Goal: Information Seeking & Learning: Learn about a topic

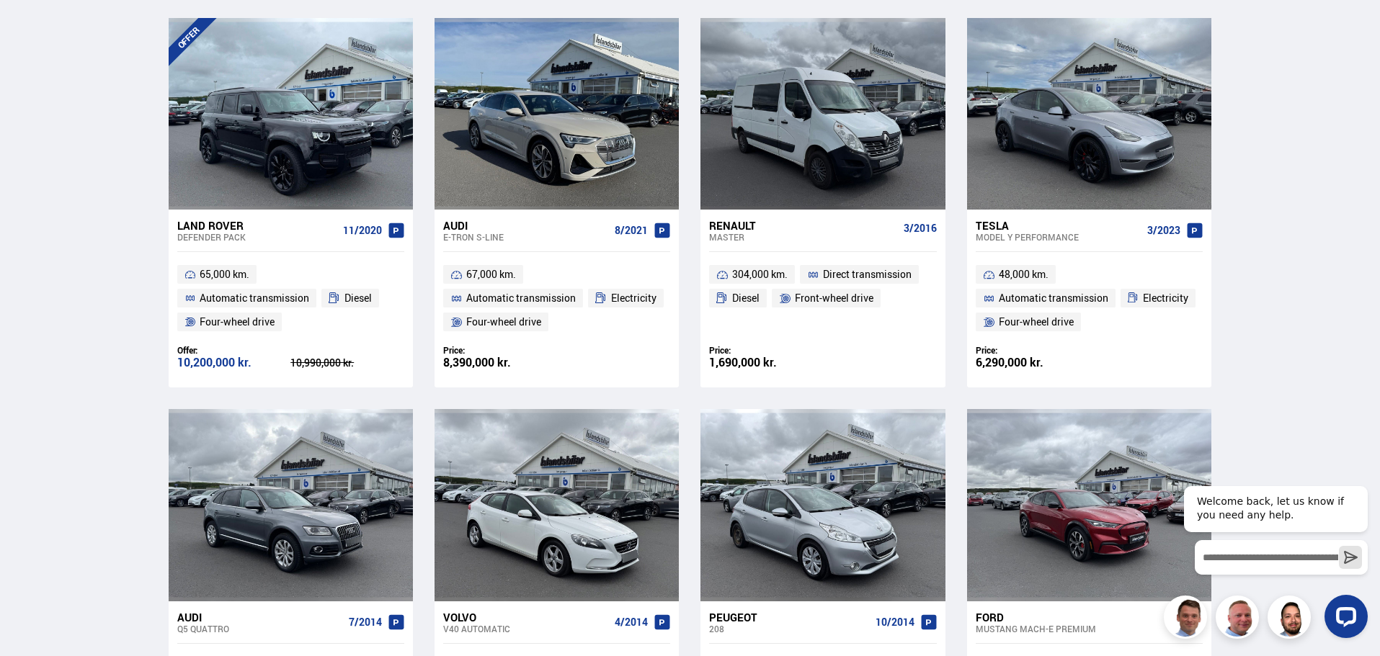
scroll to position [865, 0]
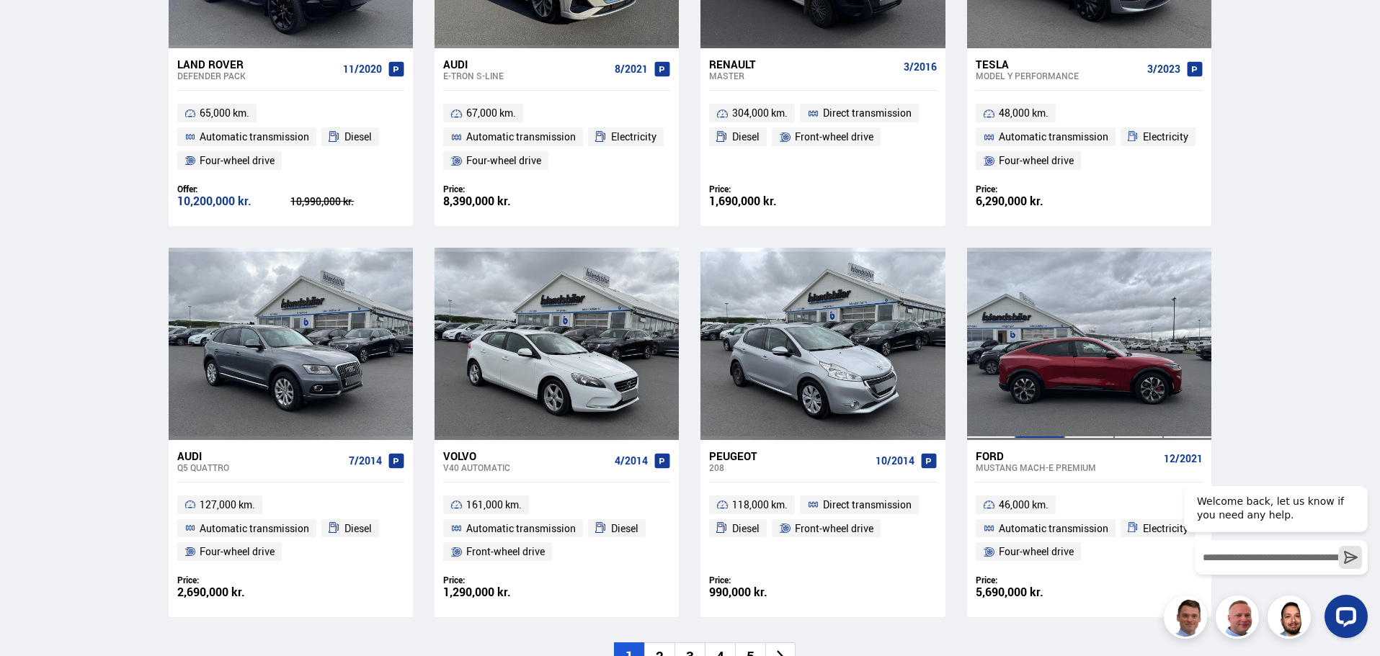
click at [1043, 279] on div at bounding box center [1039, 344] width 49 height 192
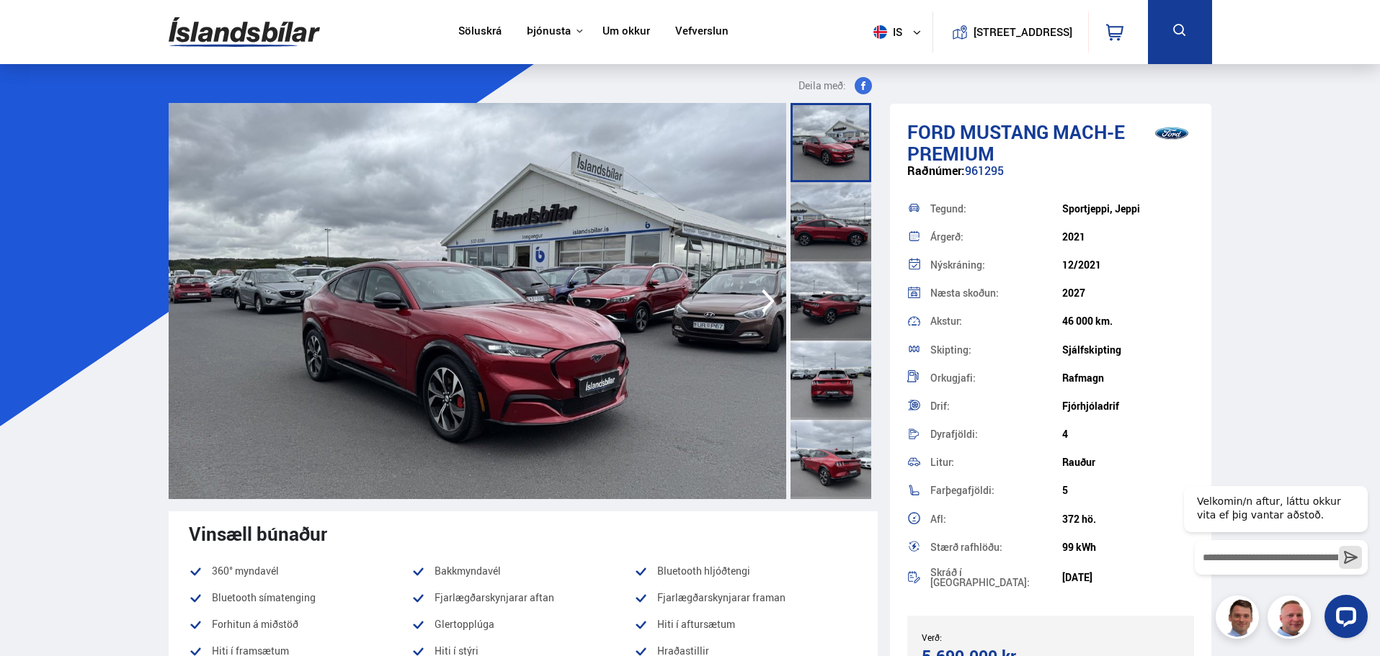
click at [844, 233] on div at bounding box center [830, 221] width 81 height 79
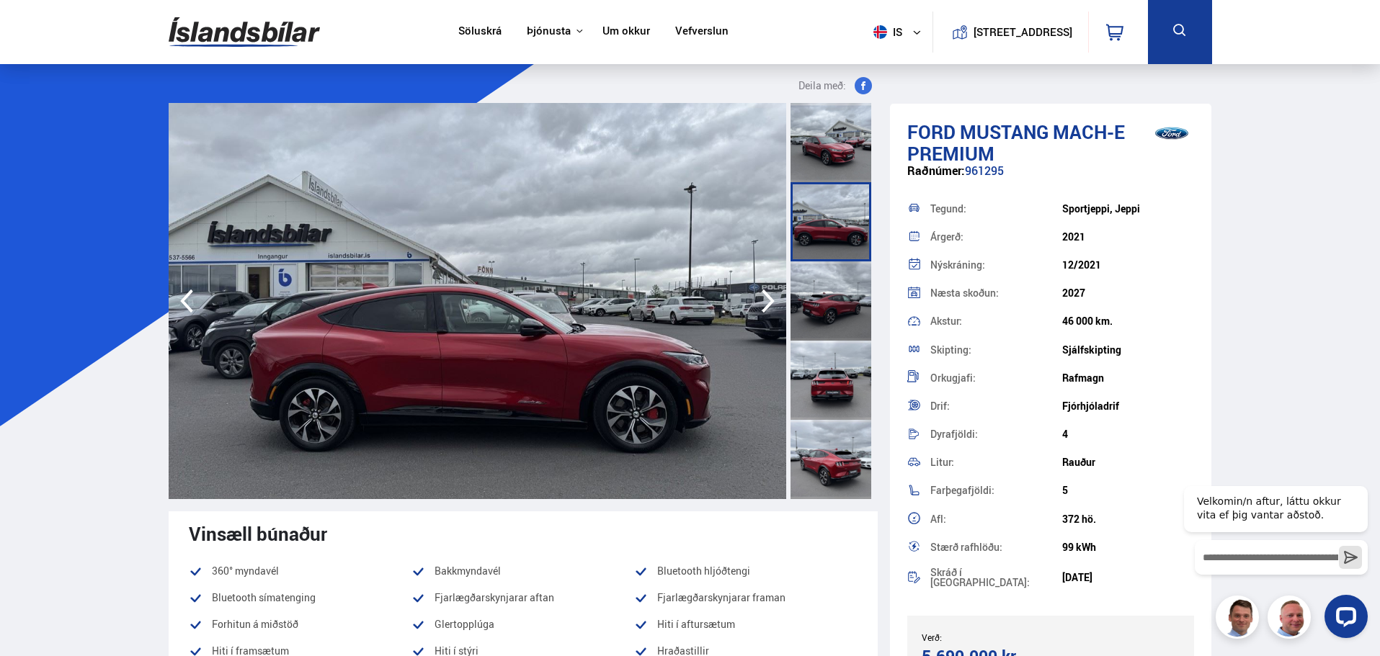
click at [663, 311] on img at bounding box center [477, 301] width 617 height 396
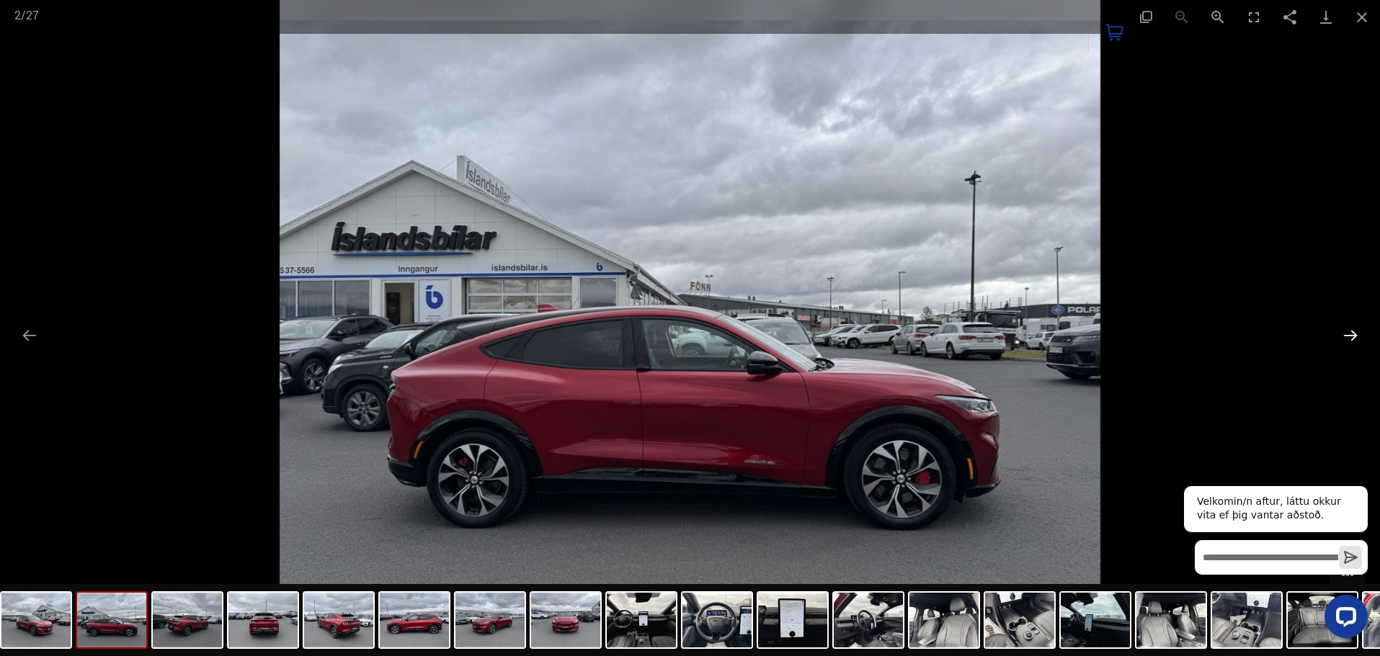
click at [1357, 327] on button "Next slide" at bounding box center [1350, 335] width 30 height 28
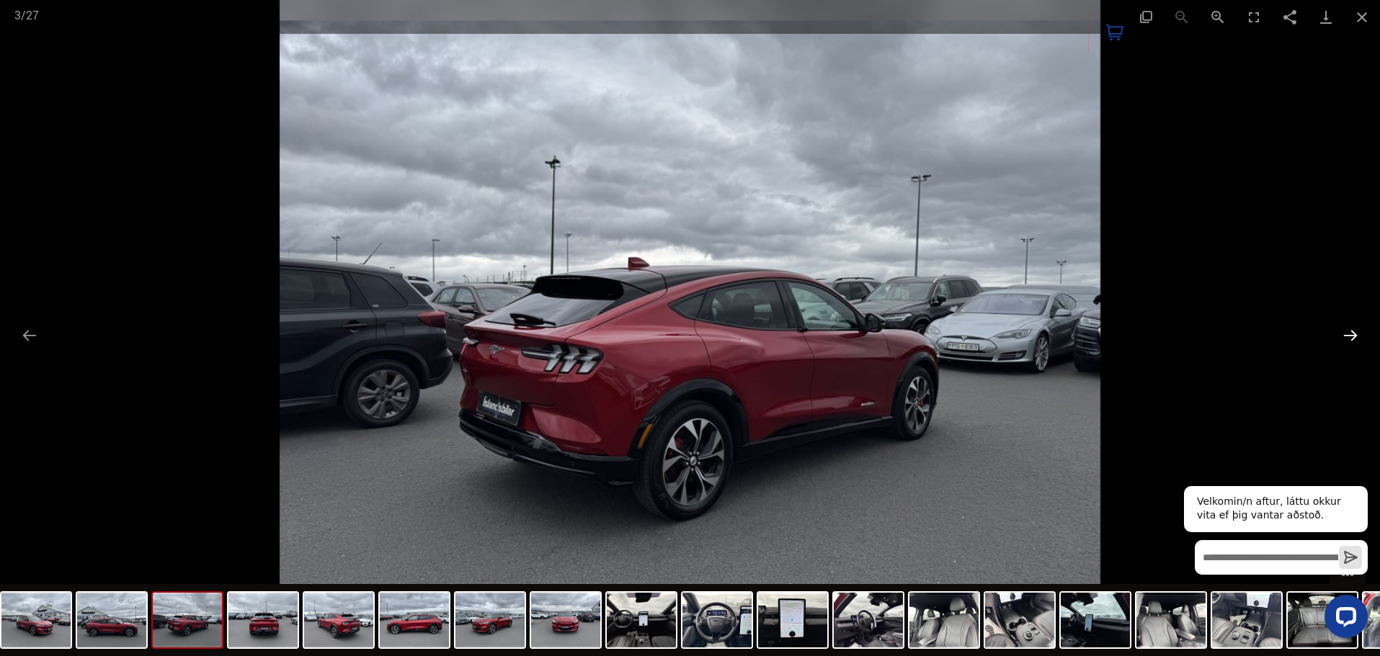
click at [1357, 327] on button "Next slide" at bounding box center [1350, 335] width 30 height 28
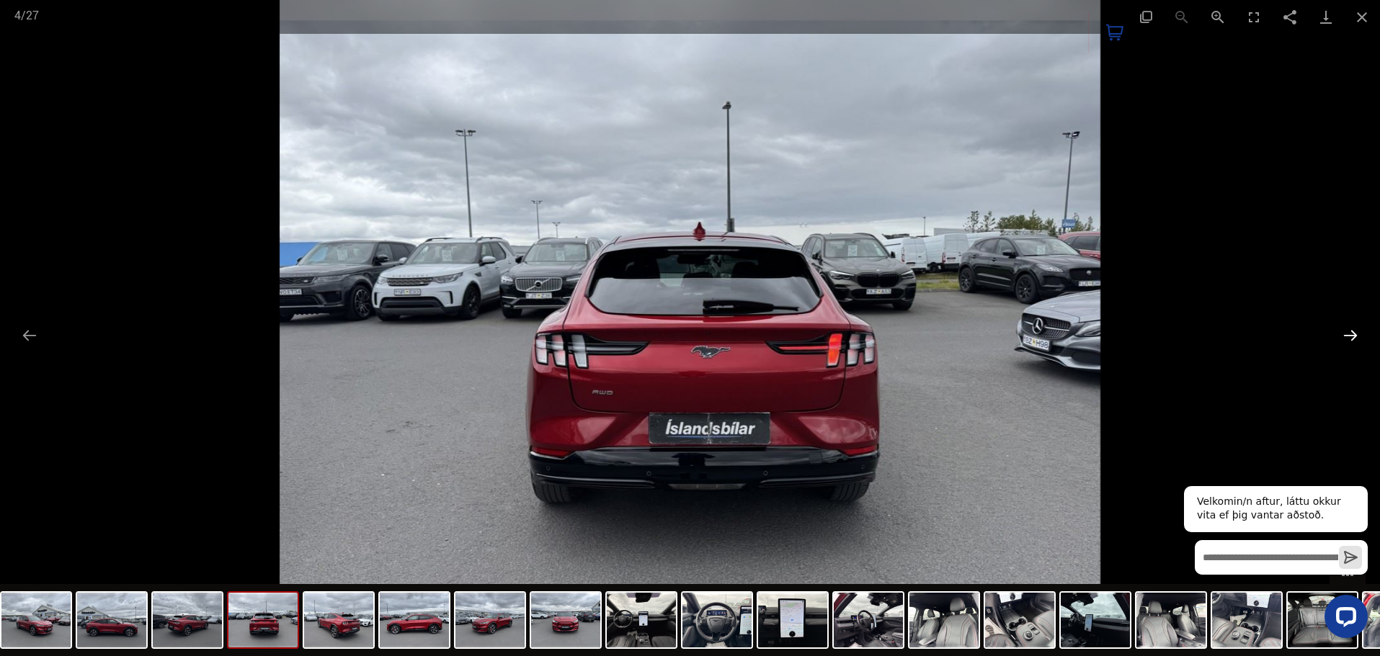
click at [1357, 327] on button "Next slide" at bounding box center [1350, 335] width 30 height 28
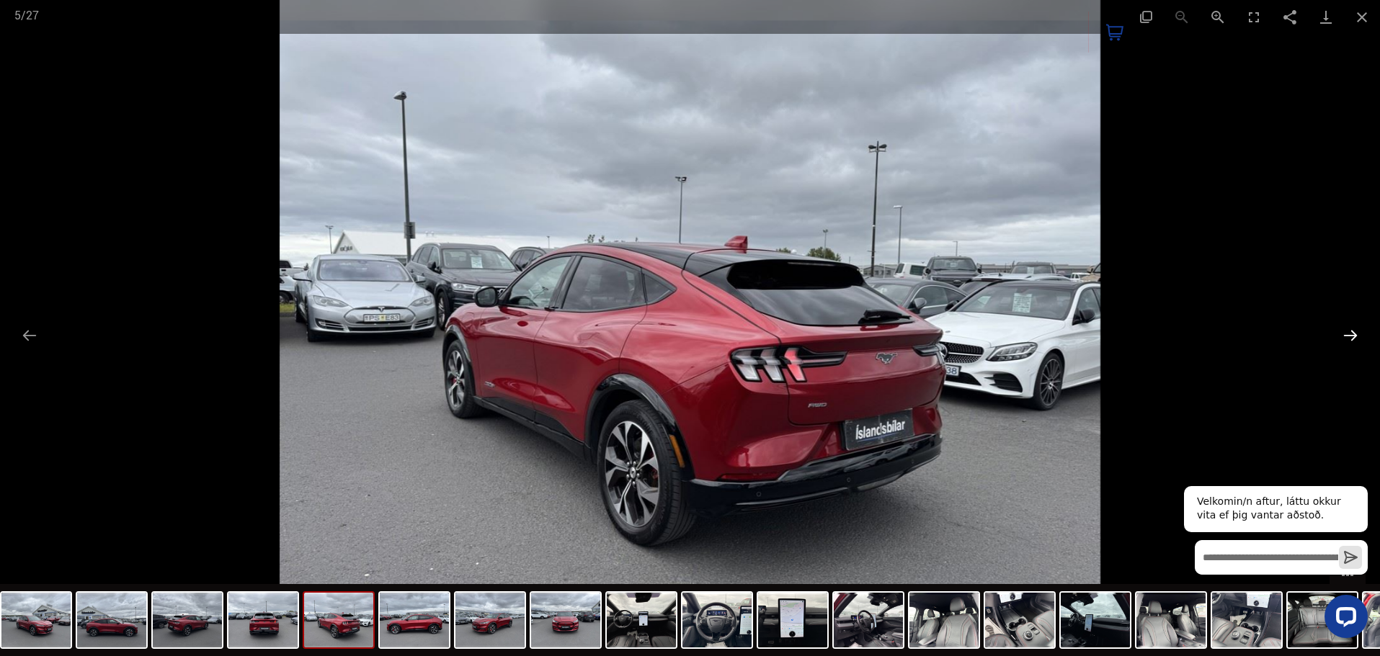
click at [1357, 327] on button "Next slide" at bounding box center [1350, 335] width 30 height 28
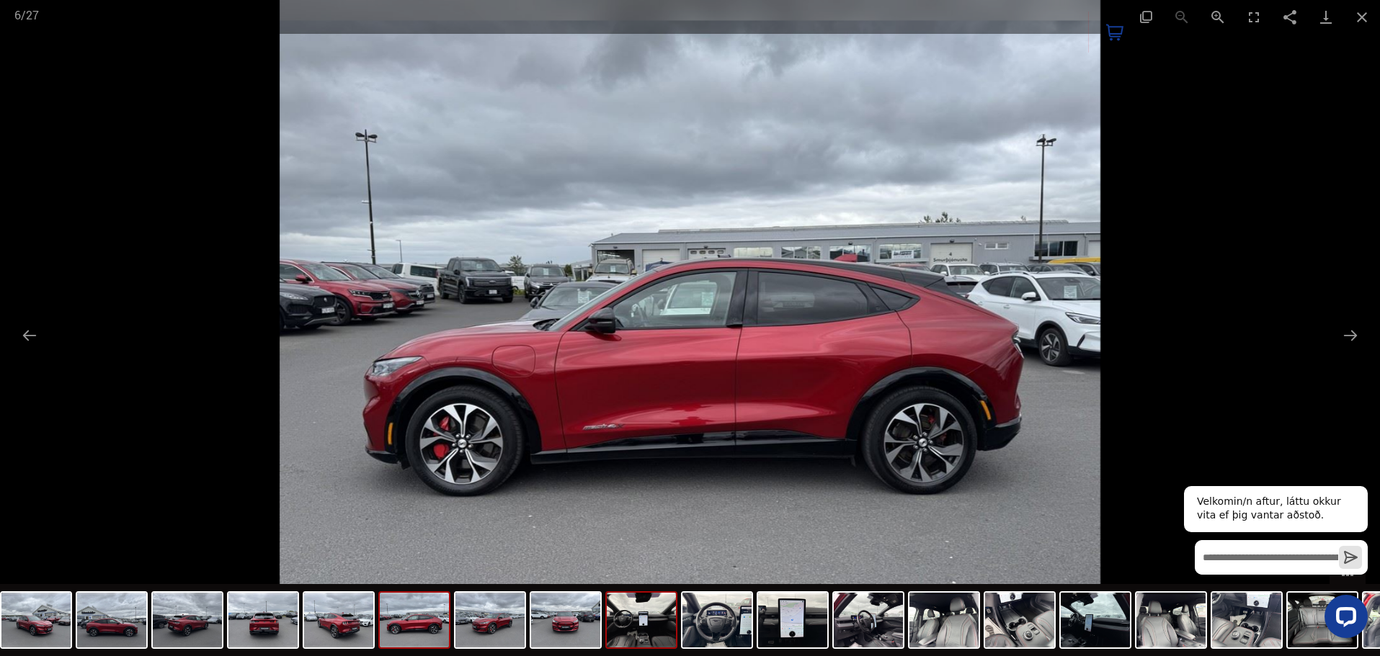
click at [648, 625] on img at bounding box center [641, 620] width 69 height 55
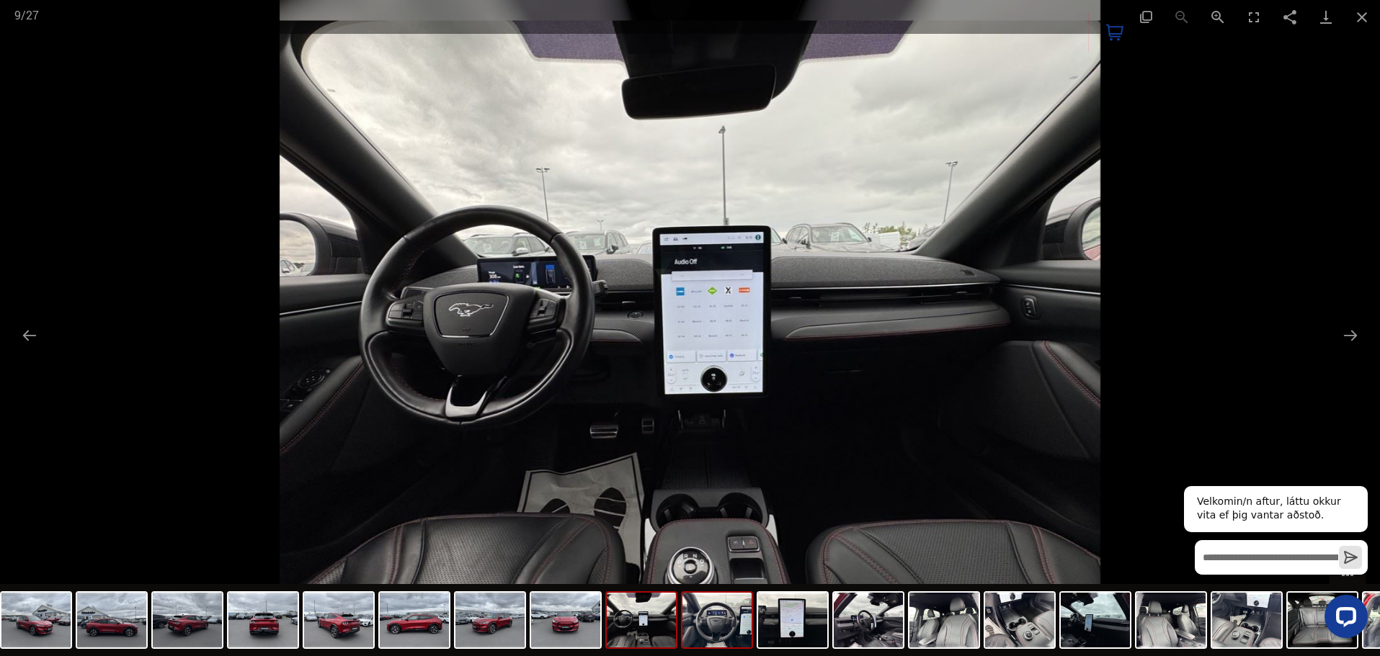
click at [702, 624] on img at bounding box center [716, 620] width 69 height 55
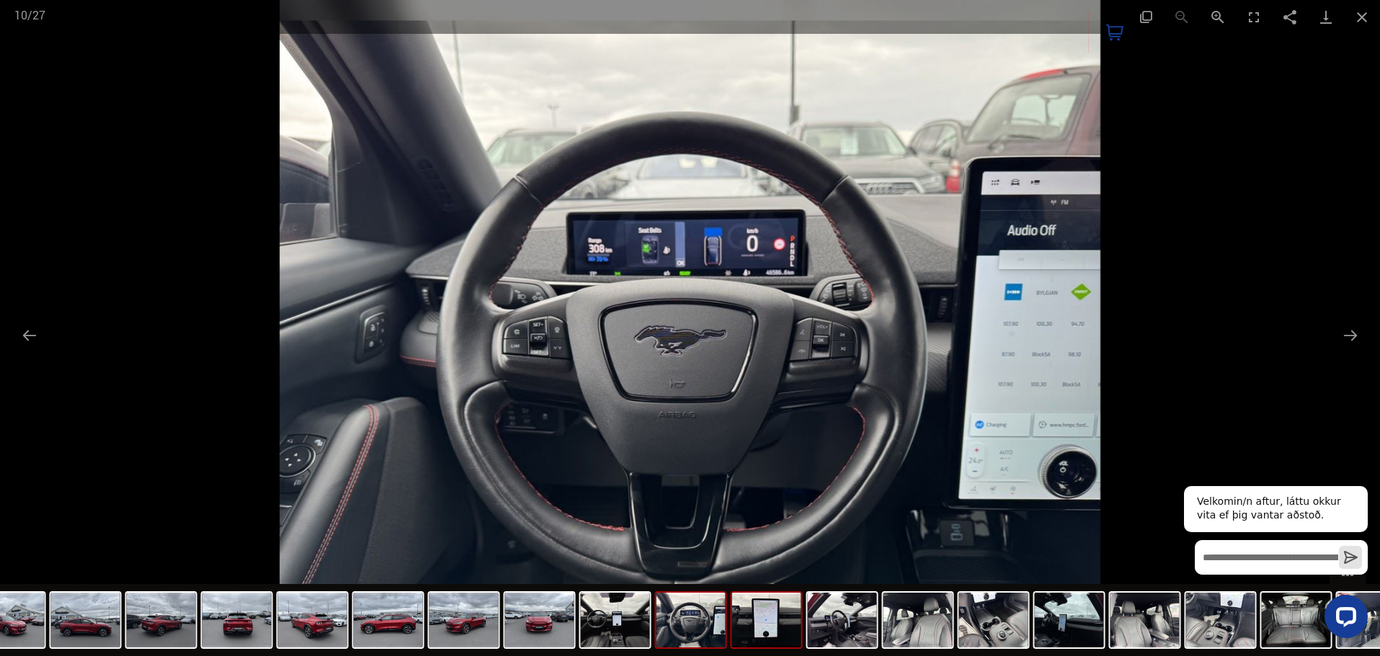
click at [746, 622] on img at bounding box center [766, 620] width 69 height 55
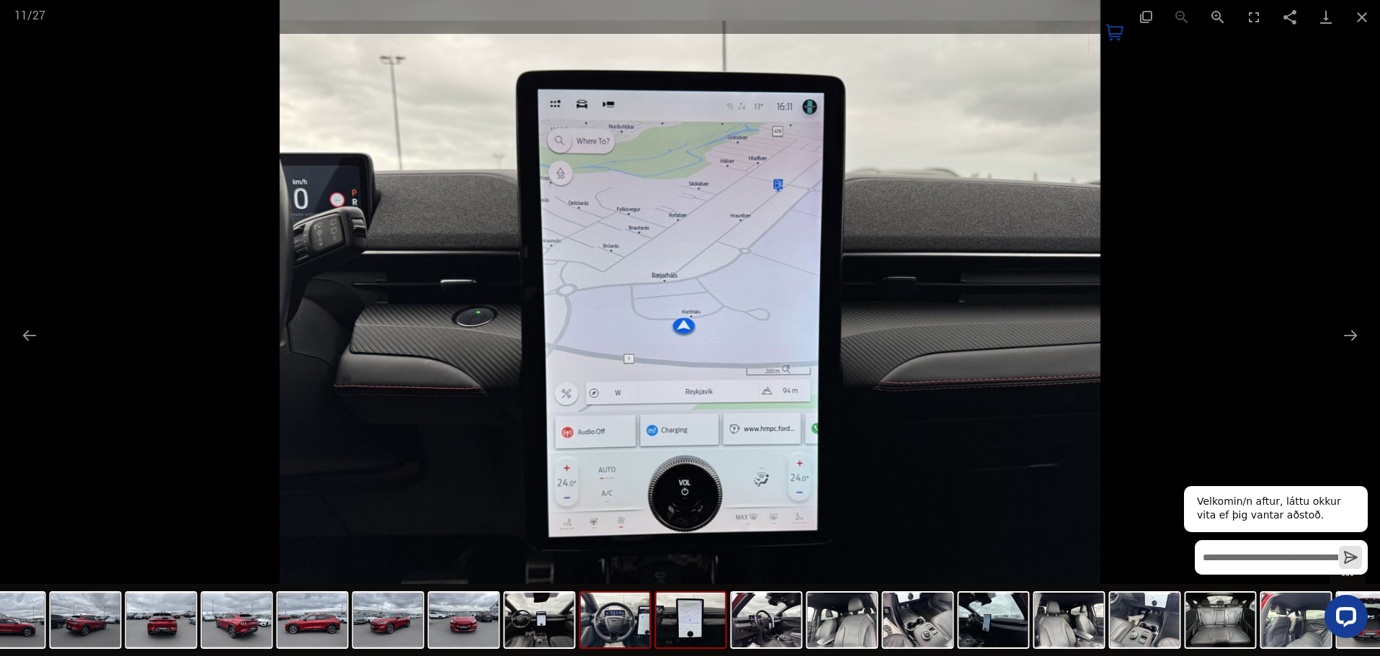
click at [646, 631] on img at bounding box center [615, 620] width 69 height 55
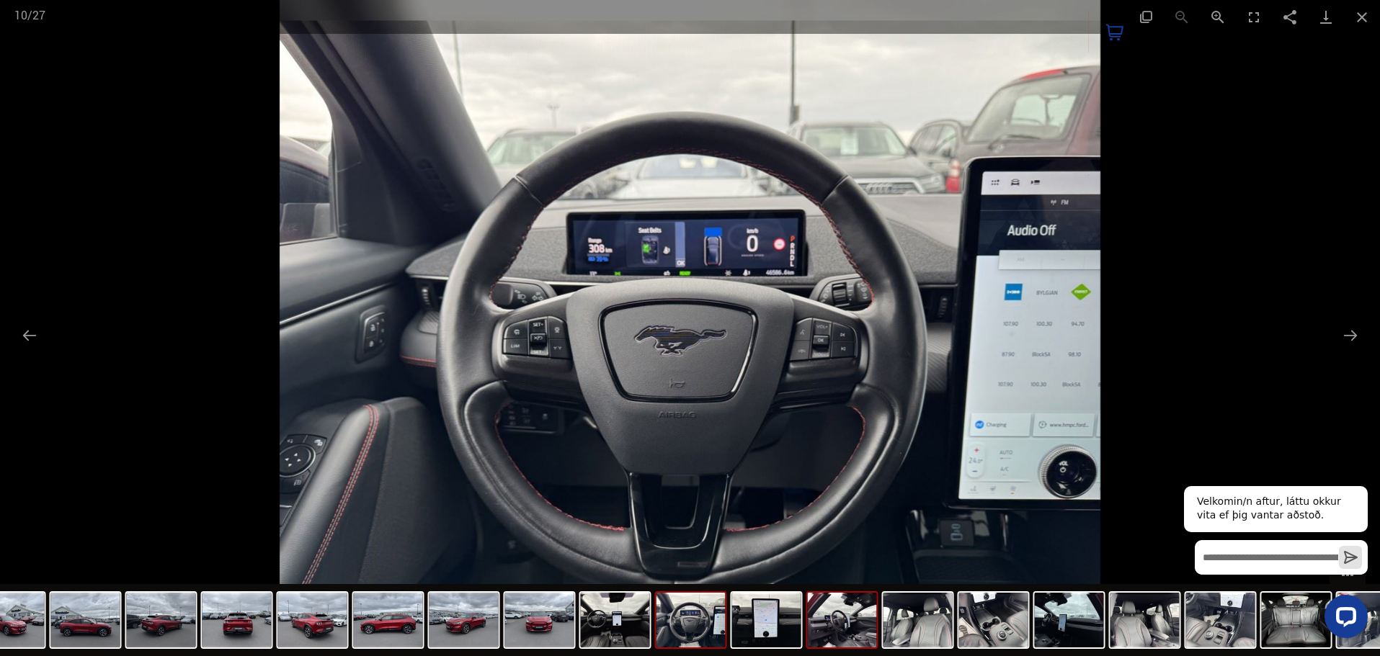
click at [833, 618] on img at bounding box center [842, 620] width 69 height 55
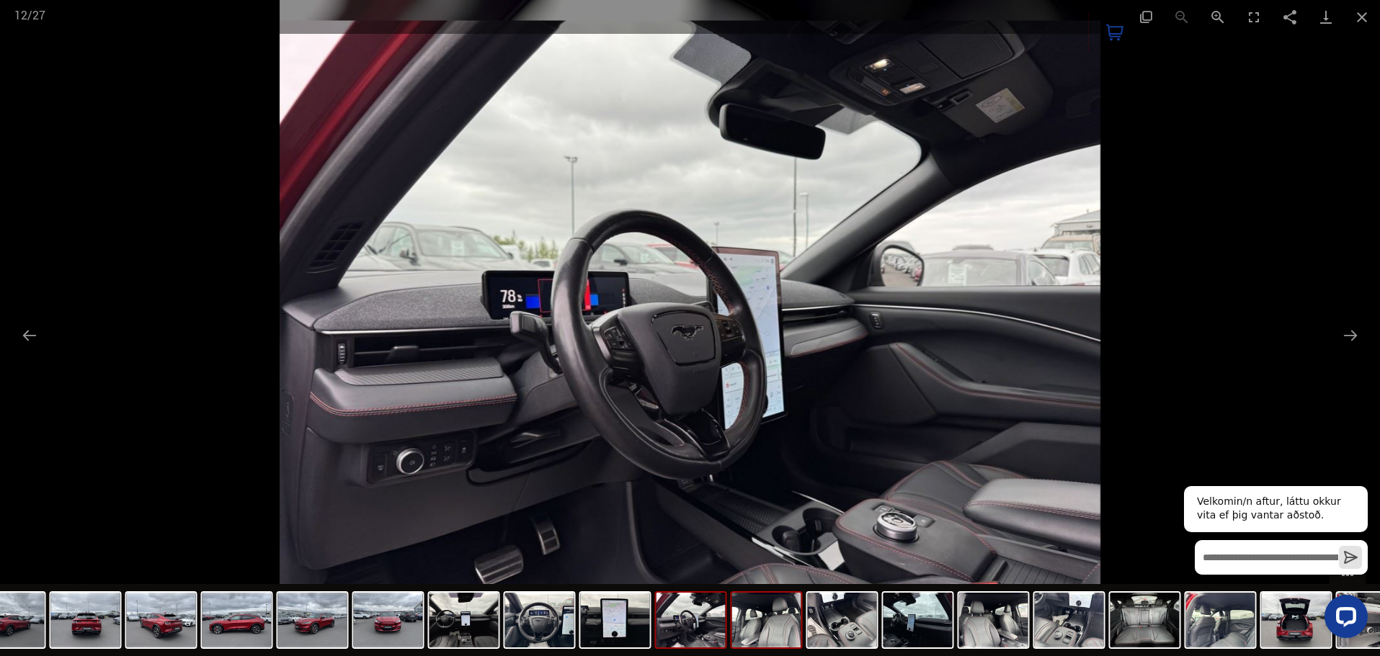
click at [793, 627] on img at bounding box center [766, 620] width 69 height 55
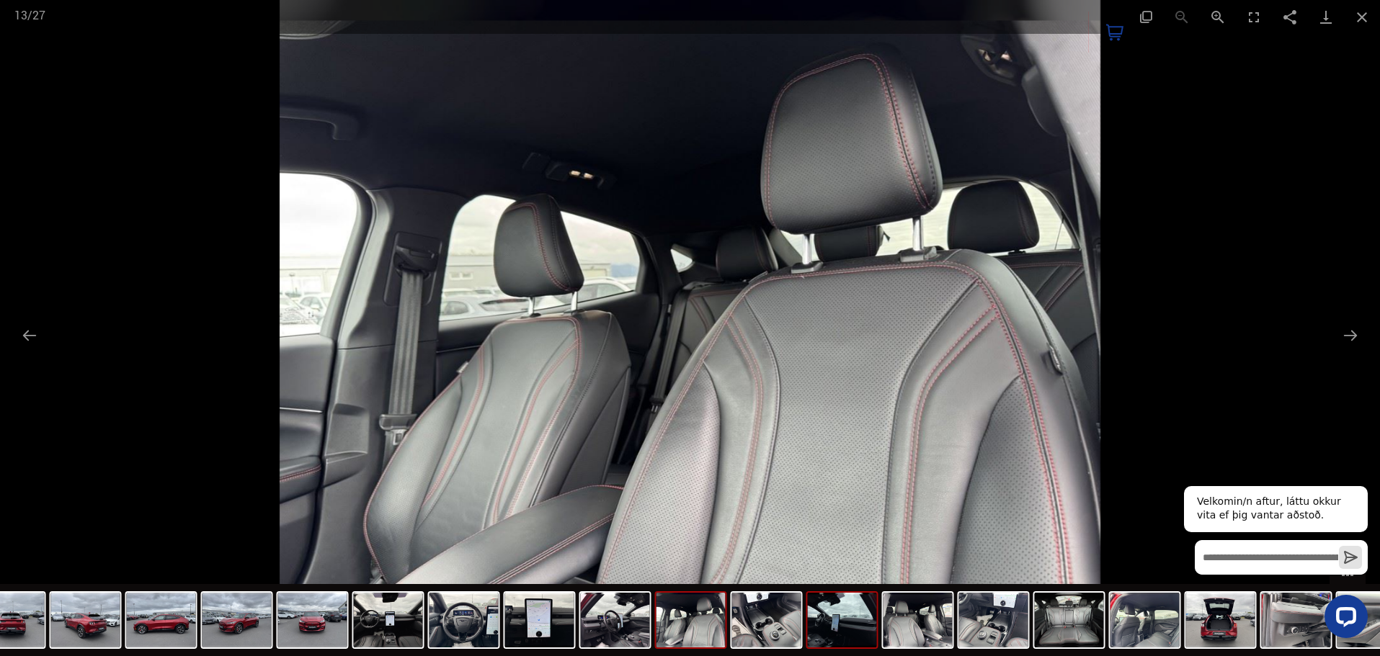
click at [834, 638] on img at bounding box center [842, 620] width 69 height 55
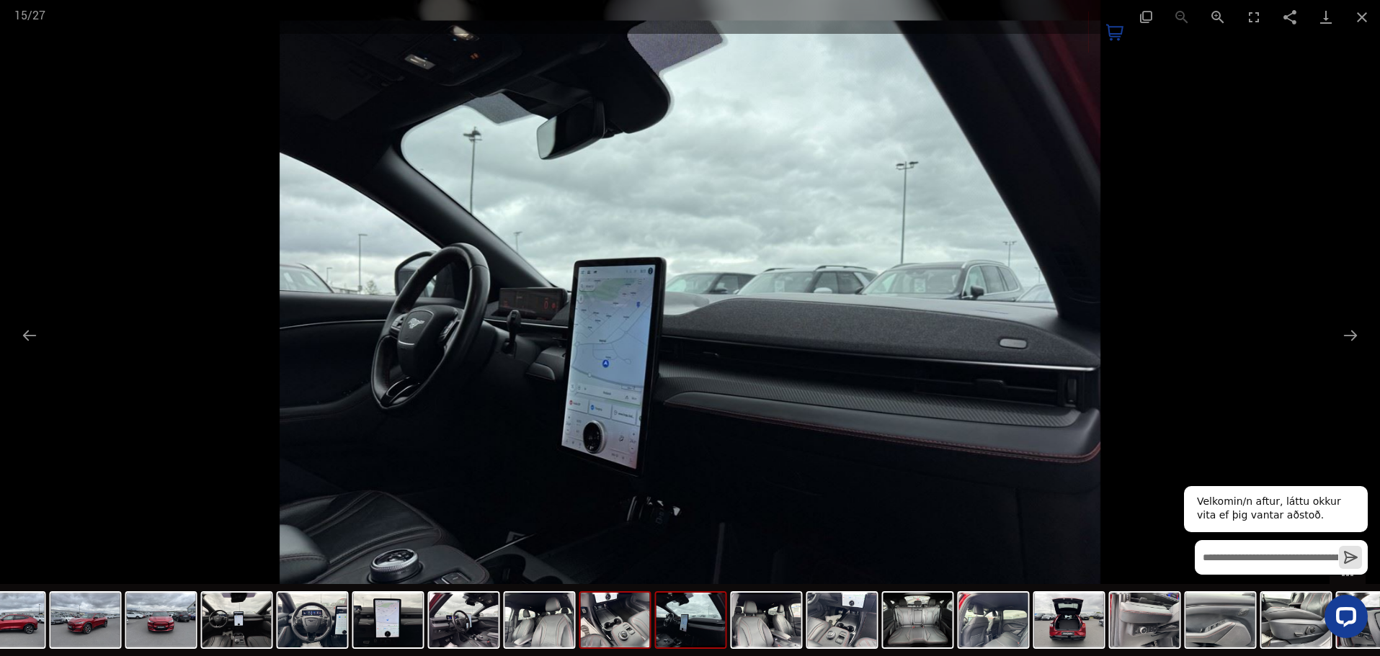
click at [644, 640] on img at bounding box center [615, 620] width 69 height 55
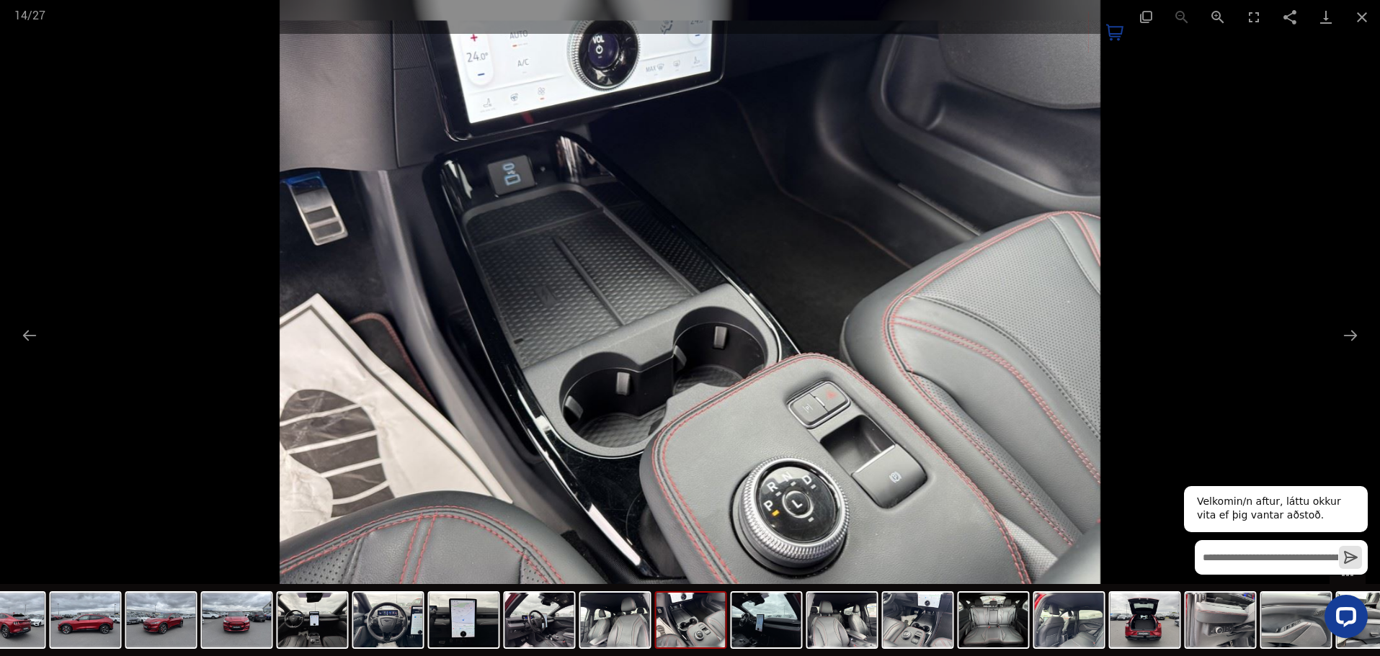
click at [956, 321] on img at bounding box center [690, 328] width 821 height 656
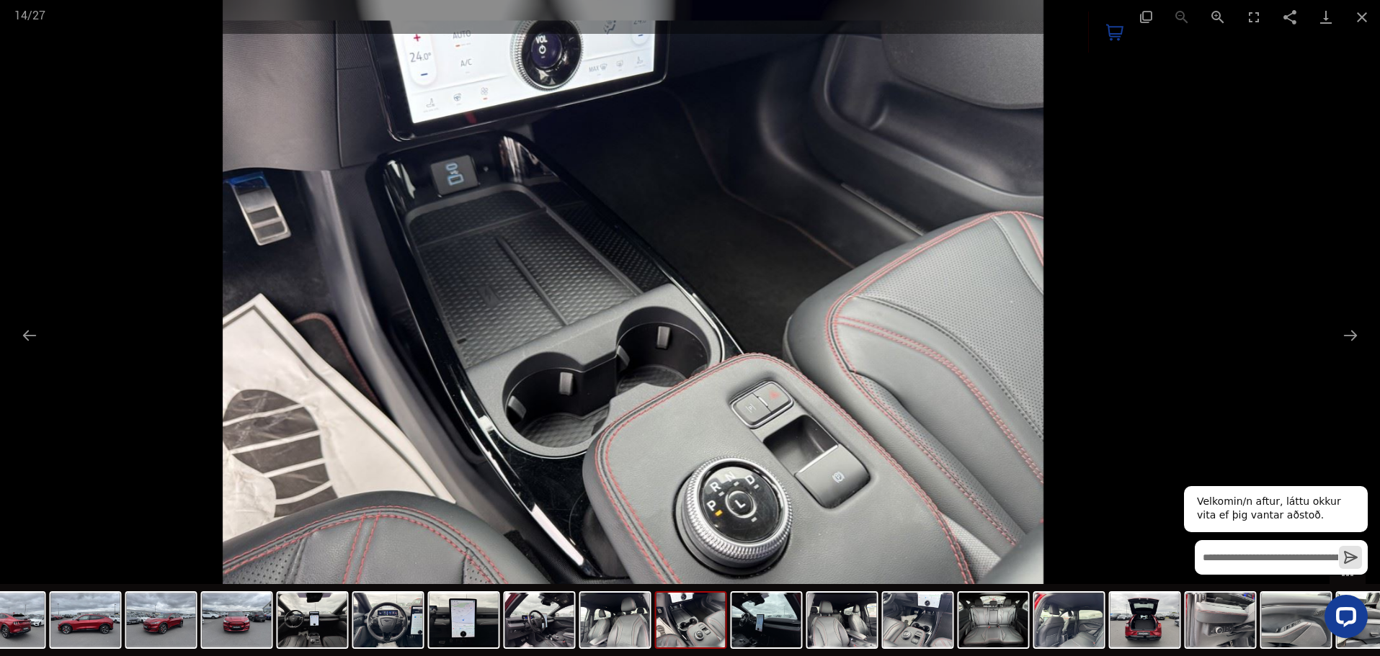
drag, startPoint x: 933, startPoint y: 378, endPoint x: 876, endPoint y: 336, distance: 70.6
click at [876, 336] on img at bounding box center [633, 328] width 821 height 656
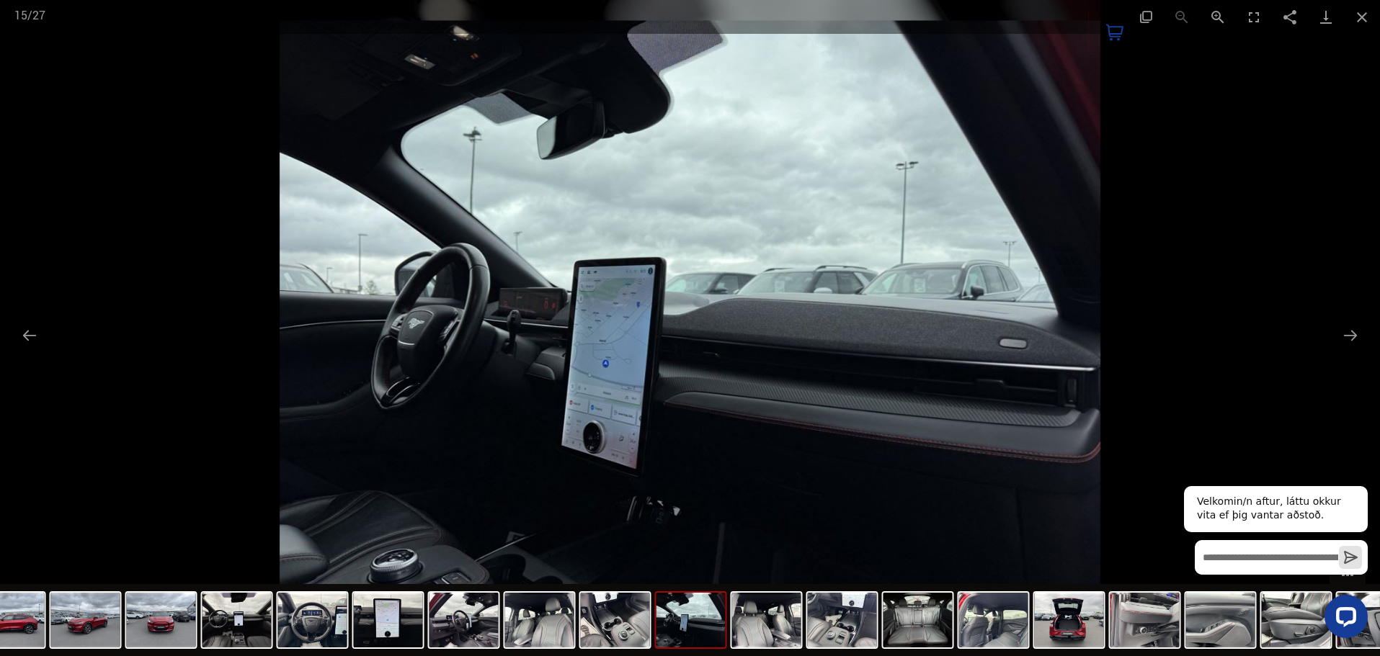
drag, startPoint x: 613, startPoint y: 364, endPoint x: 1236, endPoint y: 405, distance: 624.5
click at [1100, 405] on img at bounding box center [690, 328] width 821 height 656
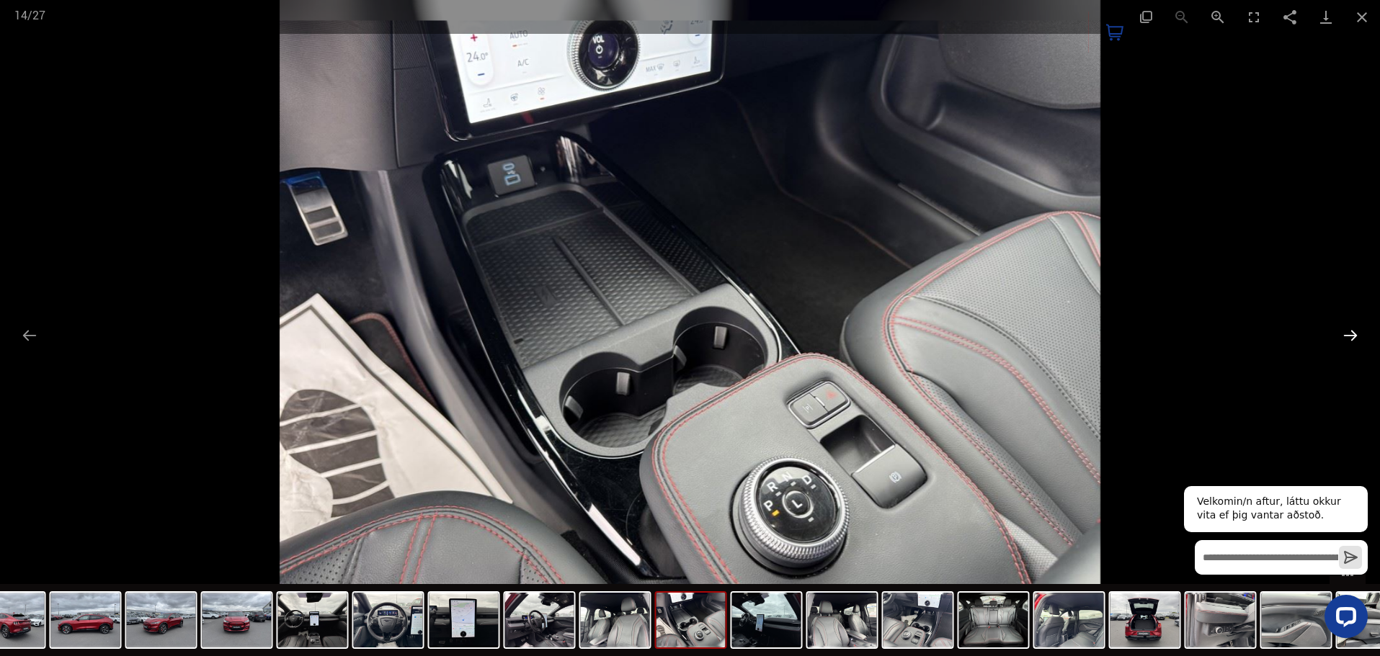
click at [1357, 336] on button "Next slide" at bounding box center [1350, 335] width 30 height 28
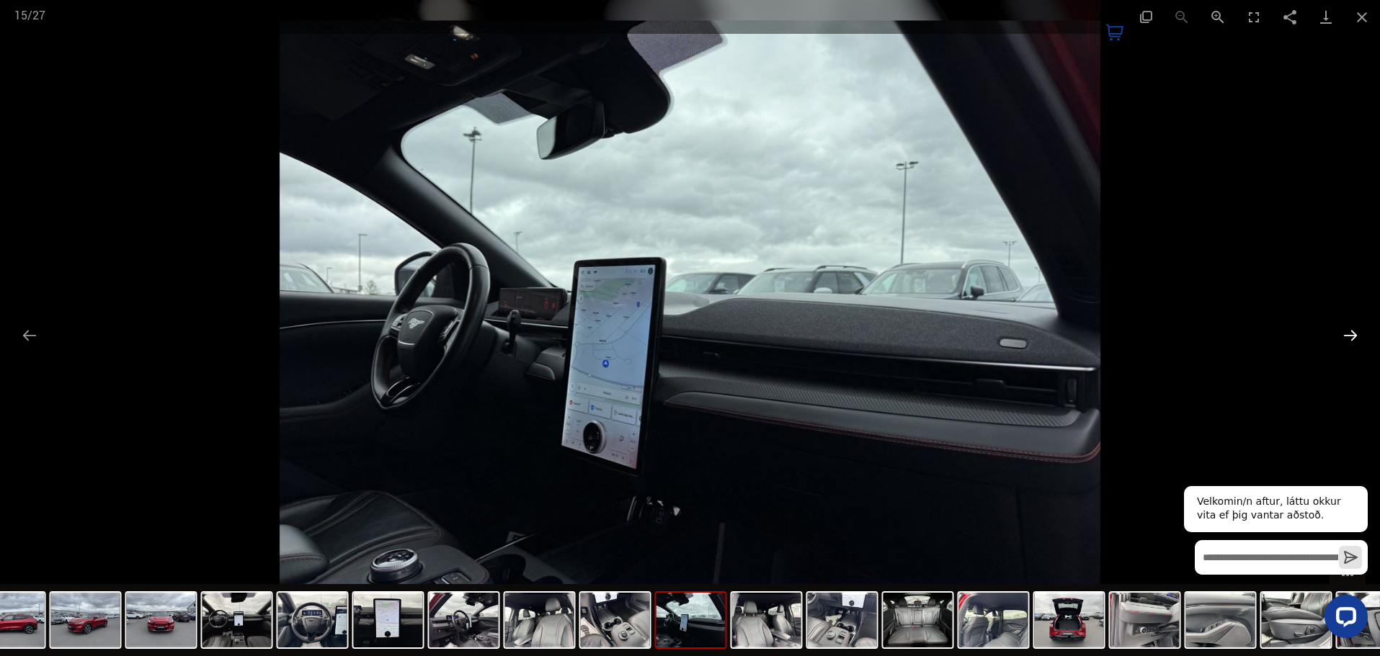
click at [1357, 336] on button "Next slide" at bounding box center [1350, 335] width 30 height 28
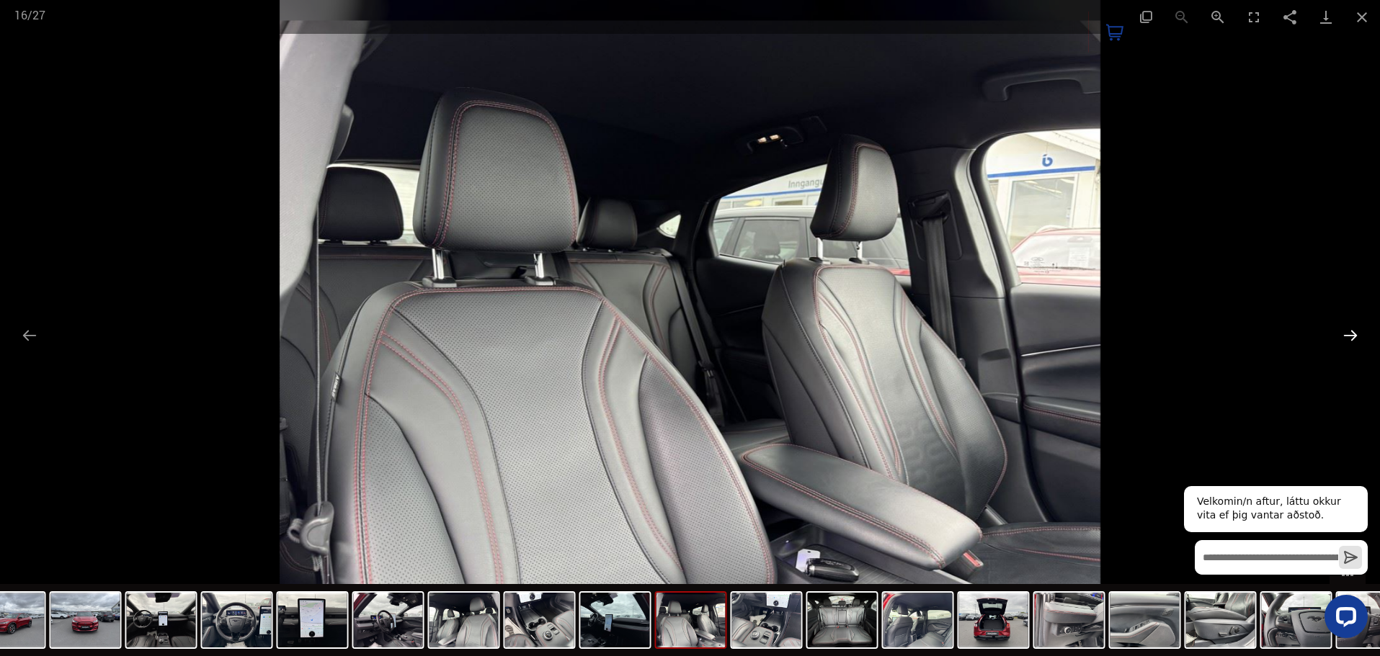
click at [1357, 336] on button "Next slide" at bounding box center [1350, 335] width 30 height 28
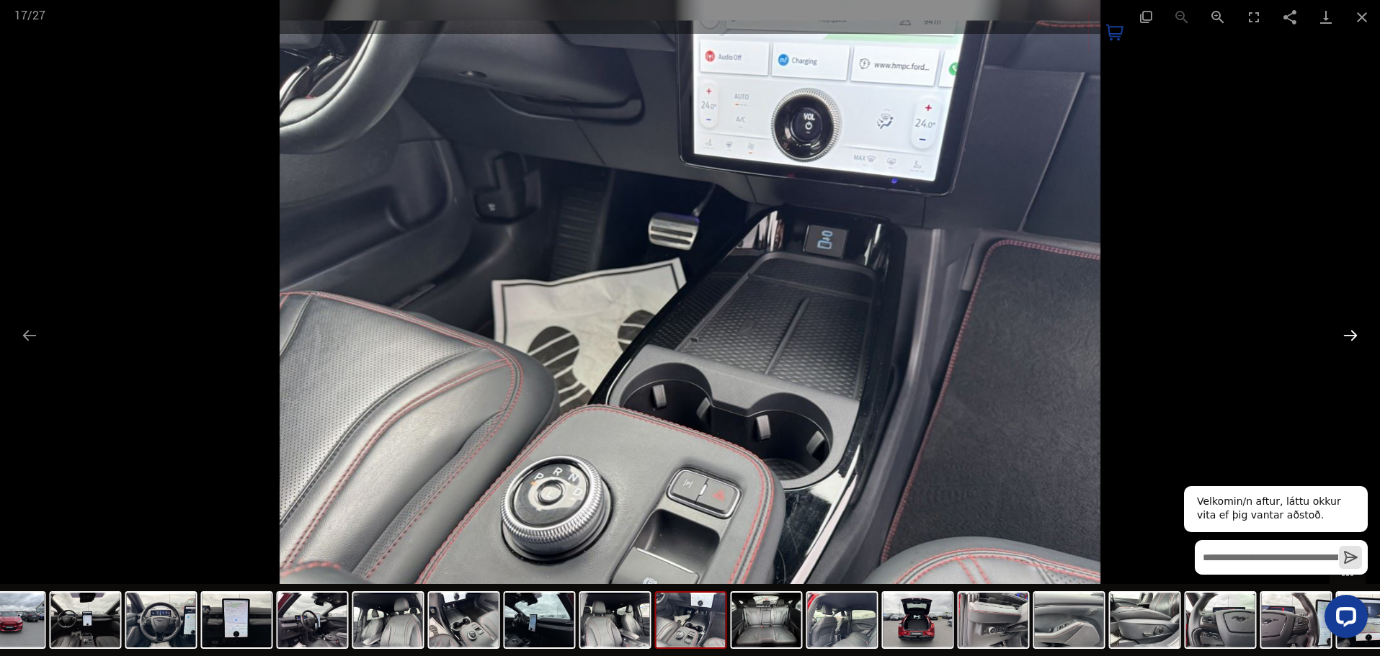
click at [1347, 336] on button "Next slide" at bounding box center [1350, 335] width 30 height 28
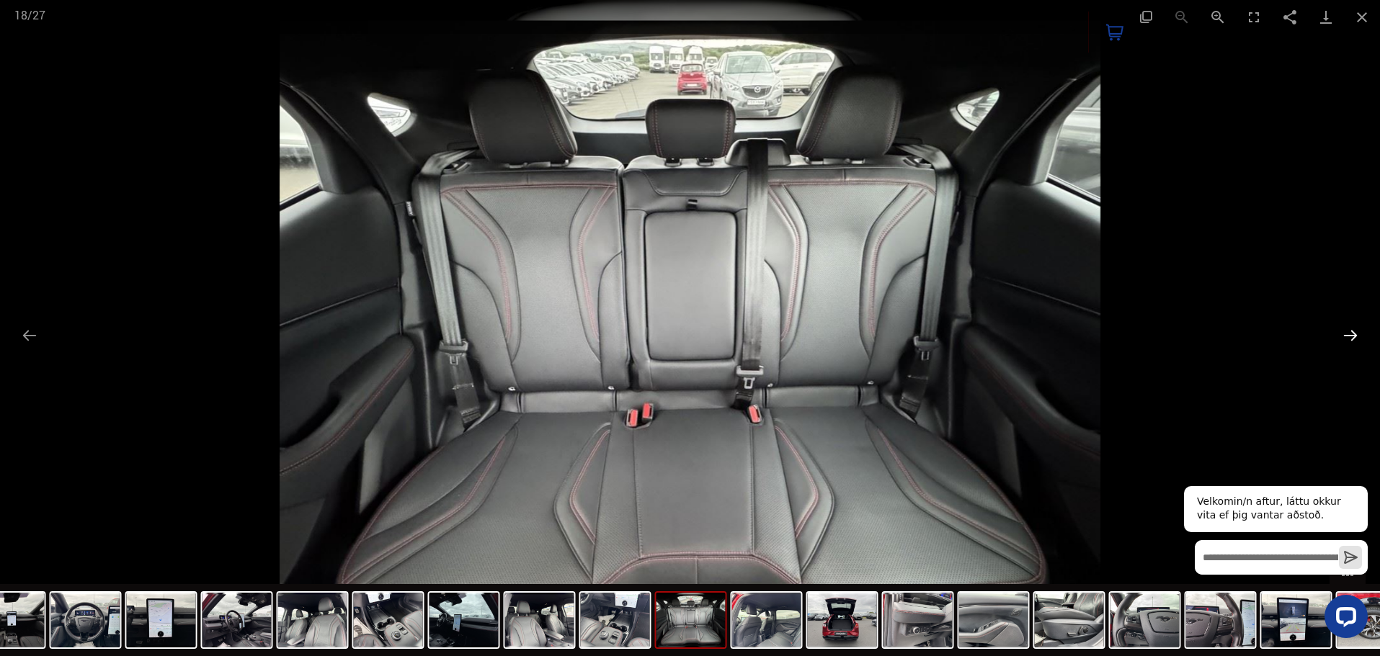
click at [1347, 336] on button "Next slide" at bounding box center [1350, 335] width 30 height 28
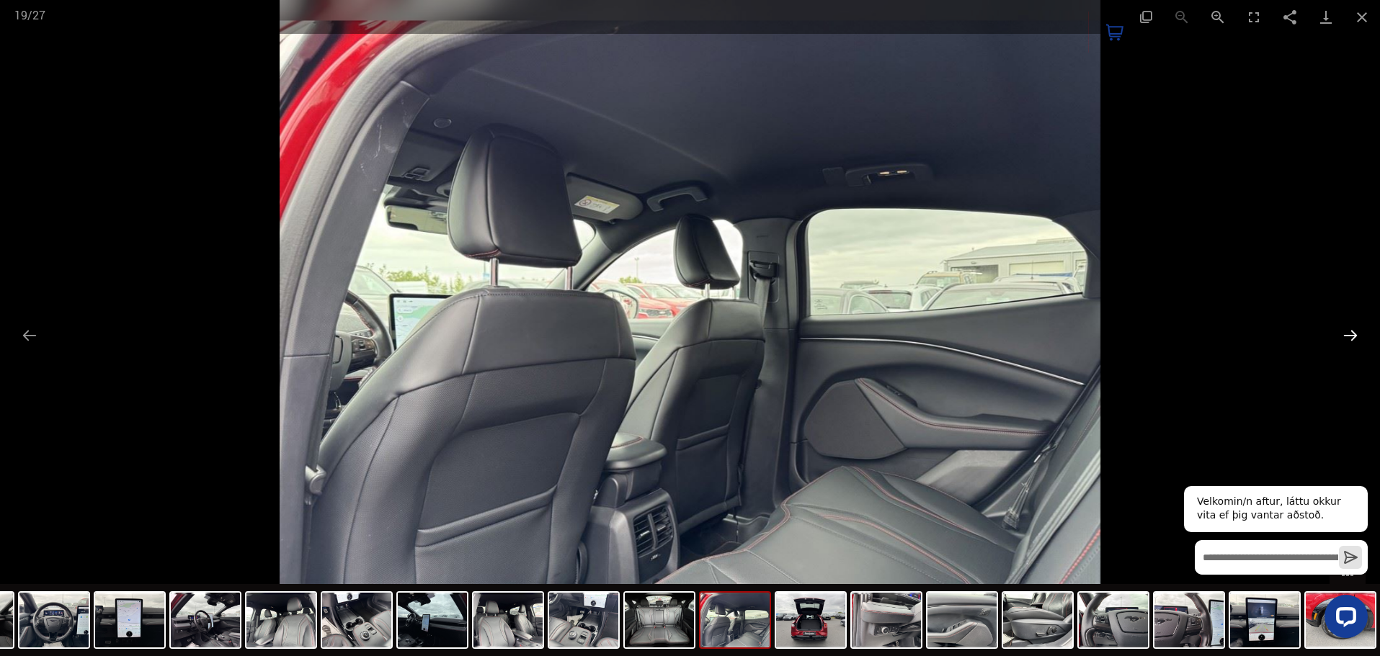
click at [1347, 336] on button "Next slide" at bounding box center [1350, 335] width 30 height 28
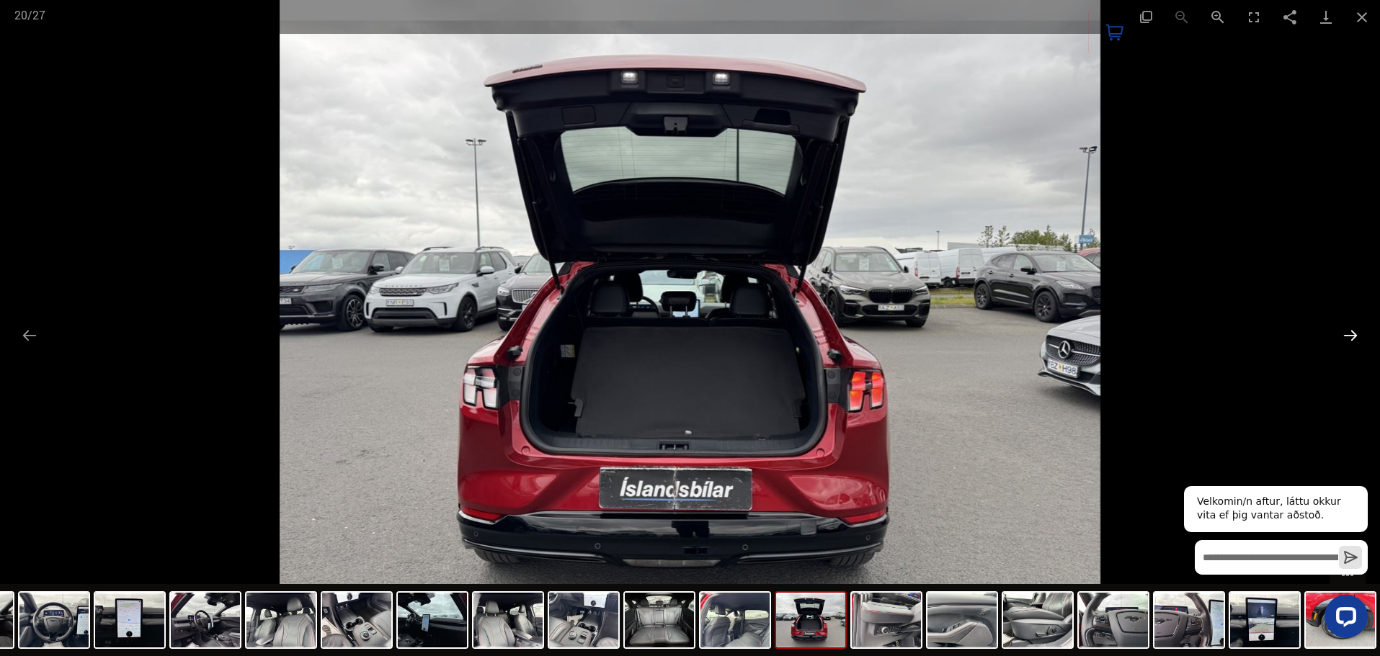
click at [1347, 336] on button "Next slide" at bounding box center [1350, 335] width 30 height 28
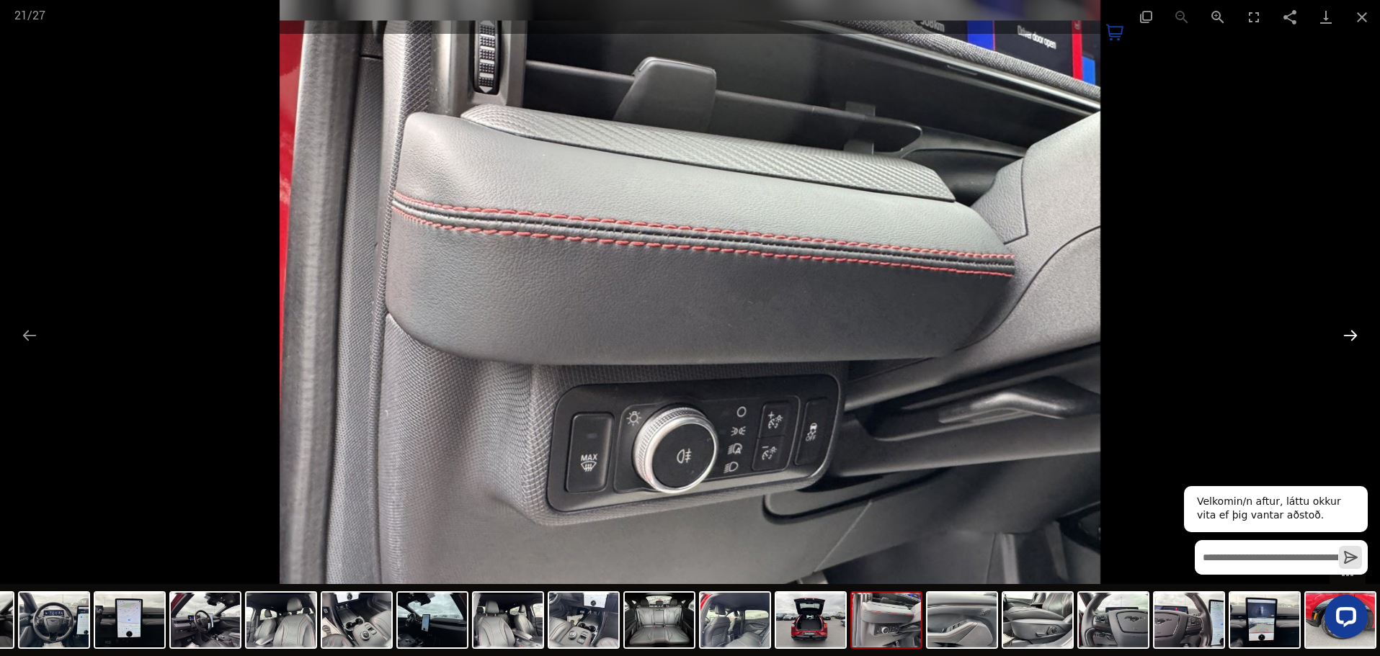
click at [1351, 331] on button "Next slide" at bounding box center [1350, 335] width 30 height 28
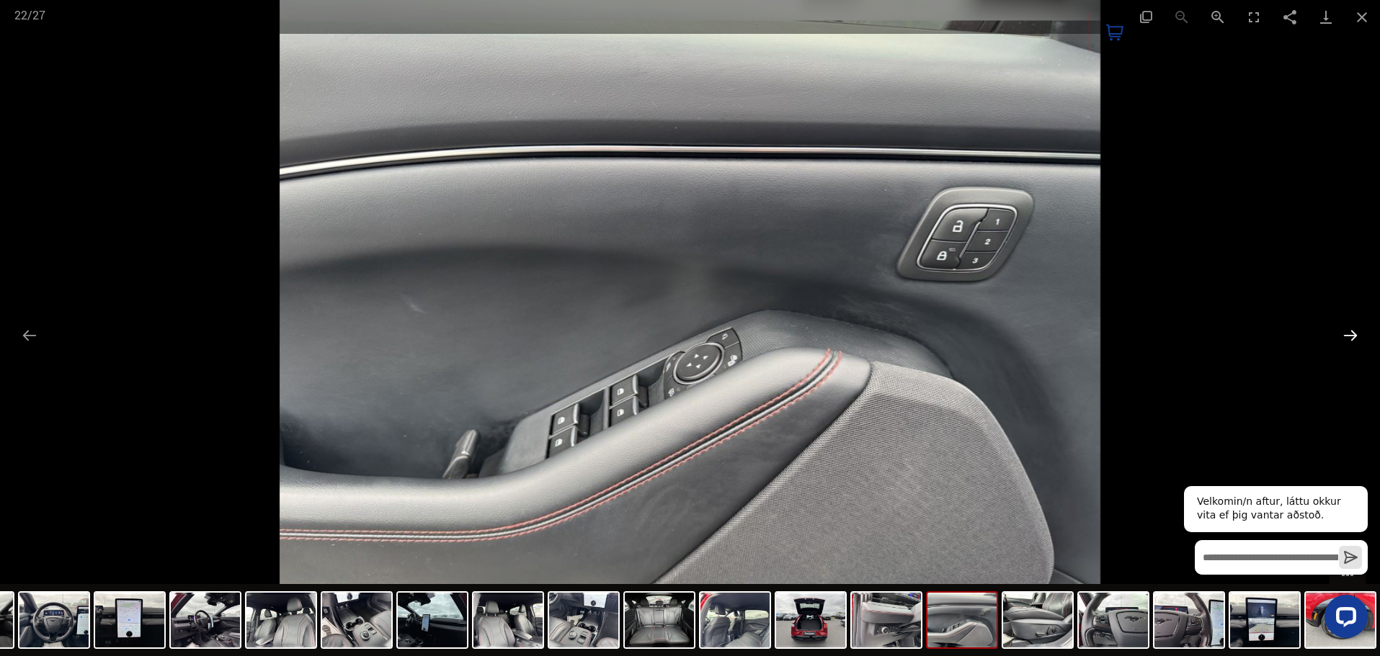
click at [1349, 336] on button "Next slide" at bounding box center [1350, 335] width 30 height 28
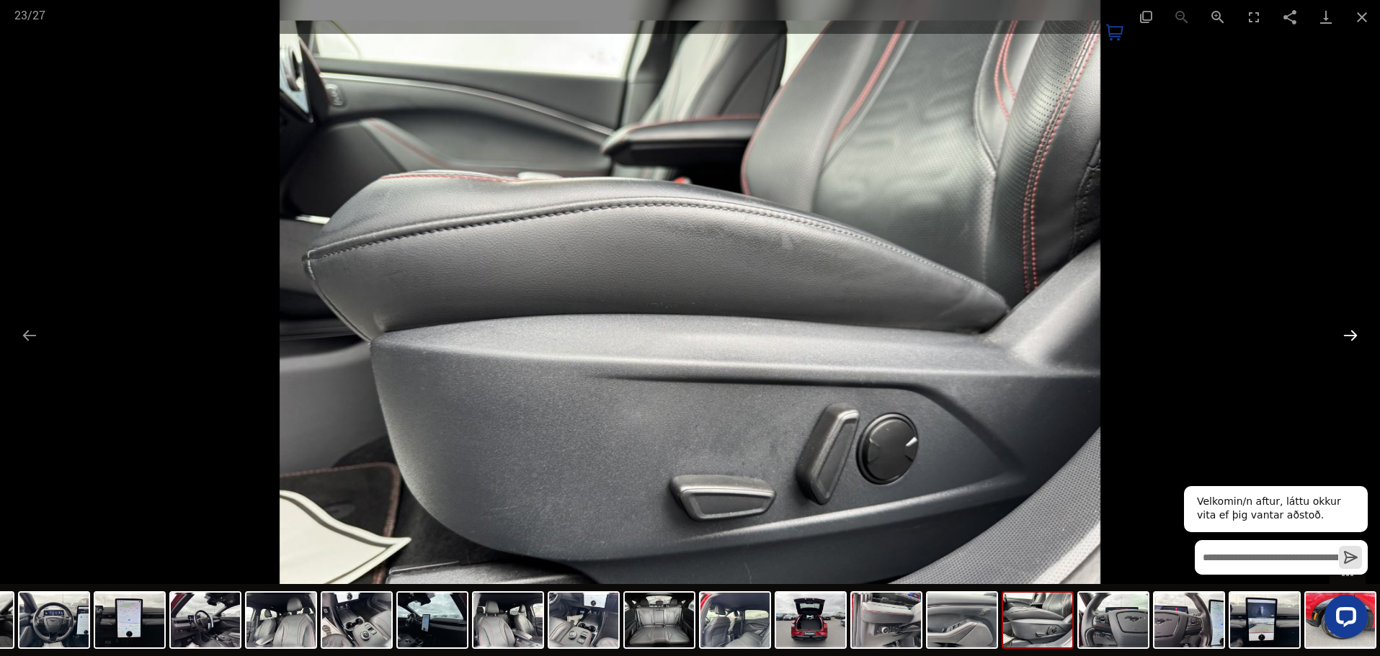
click at [1349, 336] on button "Next slide" at bounding box center [1350, 335] width 30 height 28
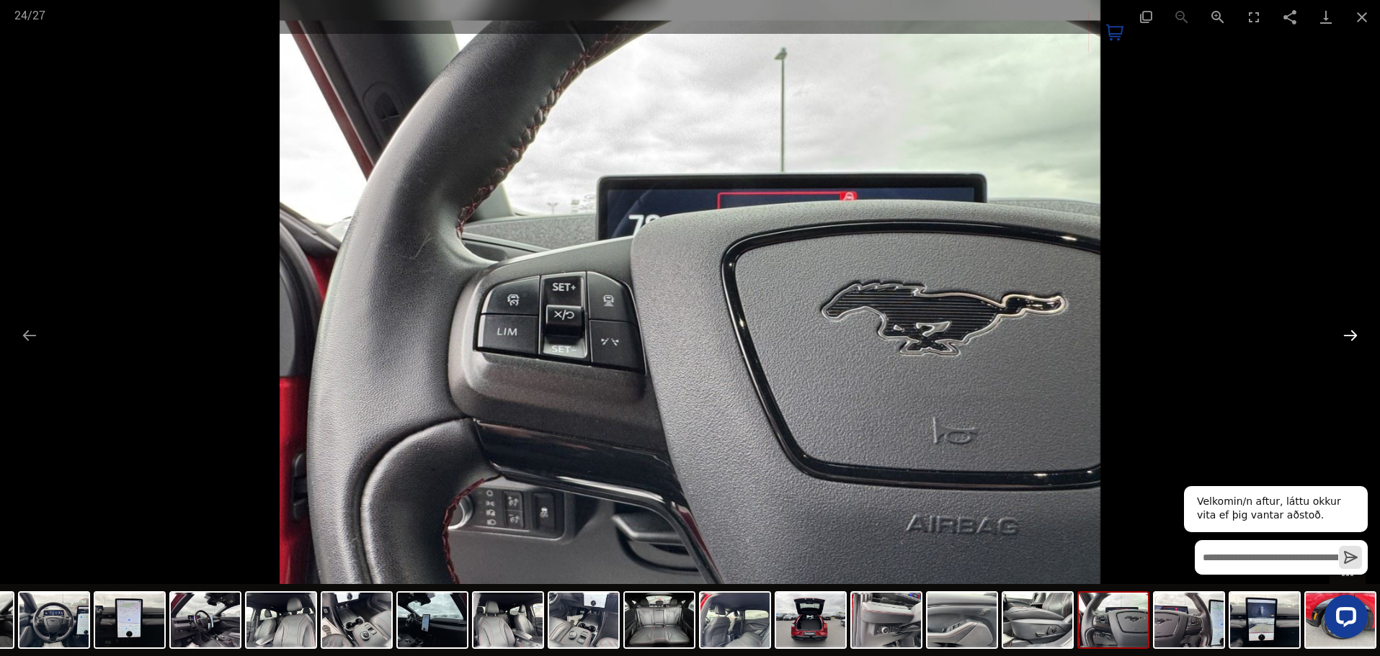
click at [1349, 336] on button "Next slide" at bounding box center [1350, 335] width 30 height 28
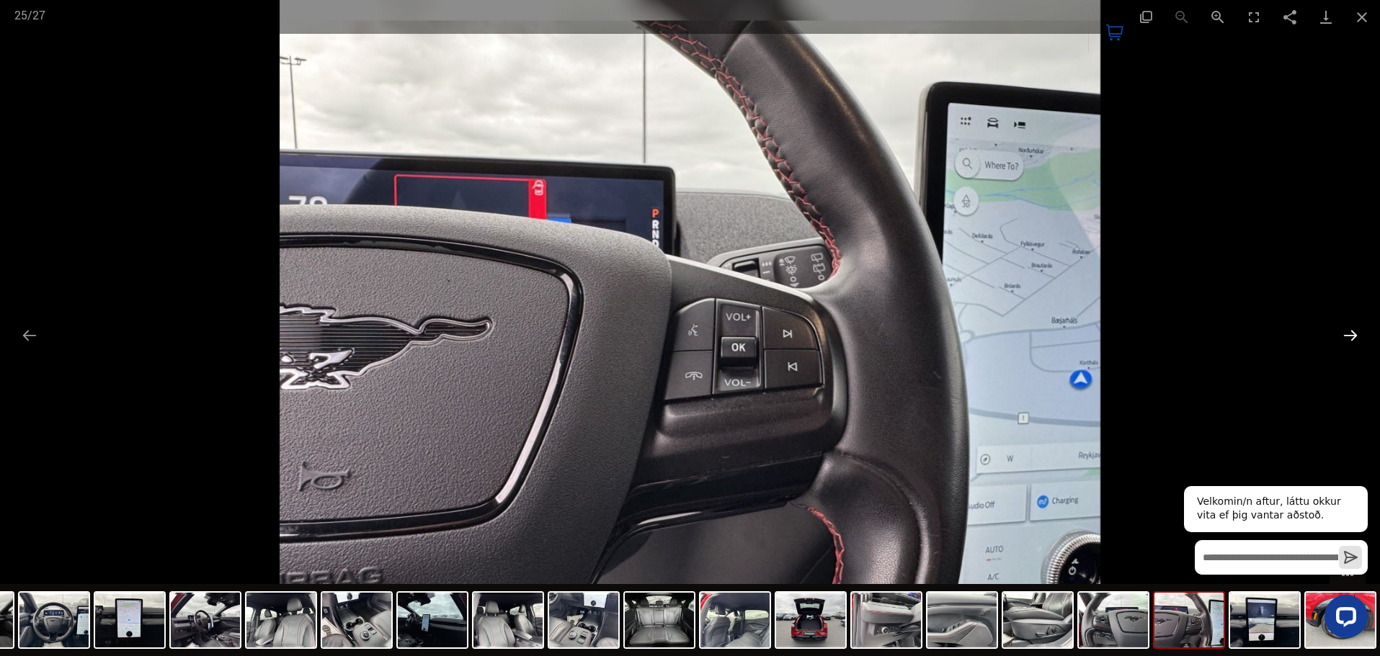
click at [1349, 336] on button "Next slide" at bounding box center [1350, 335] width 30 height 28
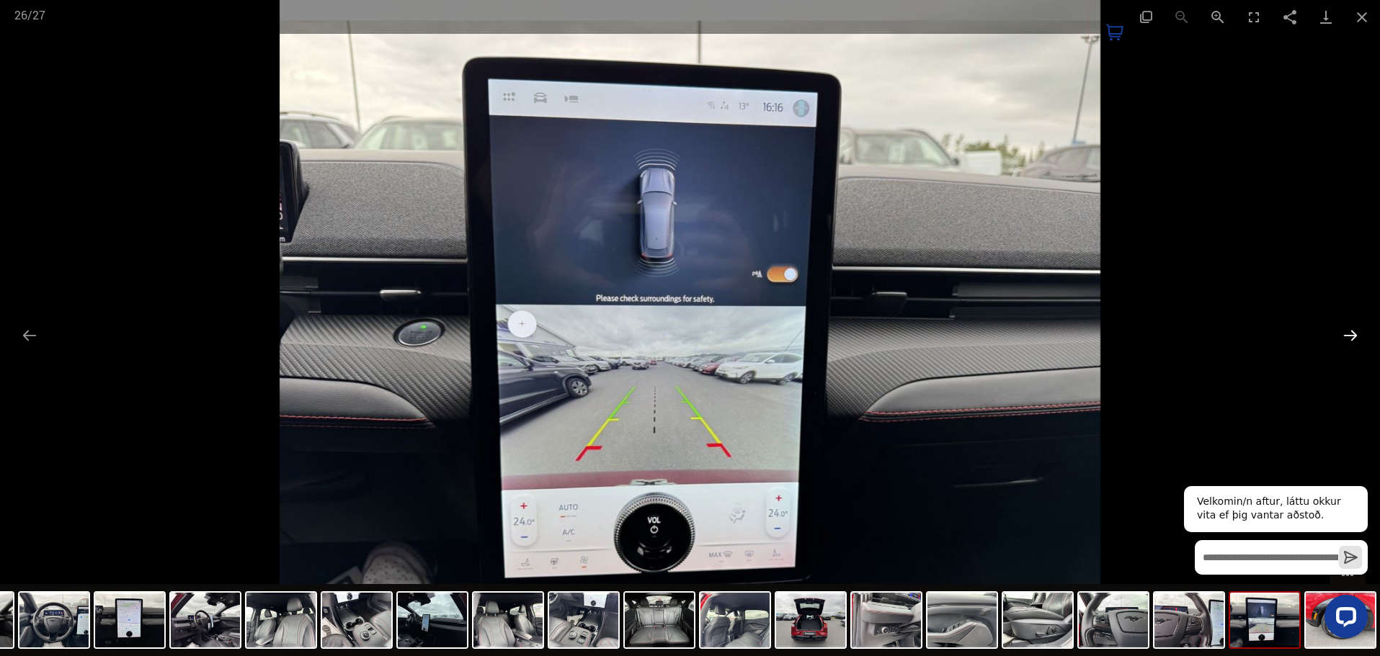
click at [1349, 336] on button "Next slide" at bounding box center [1350, 335] width 30 height 28
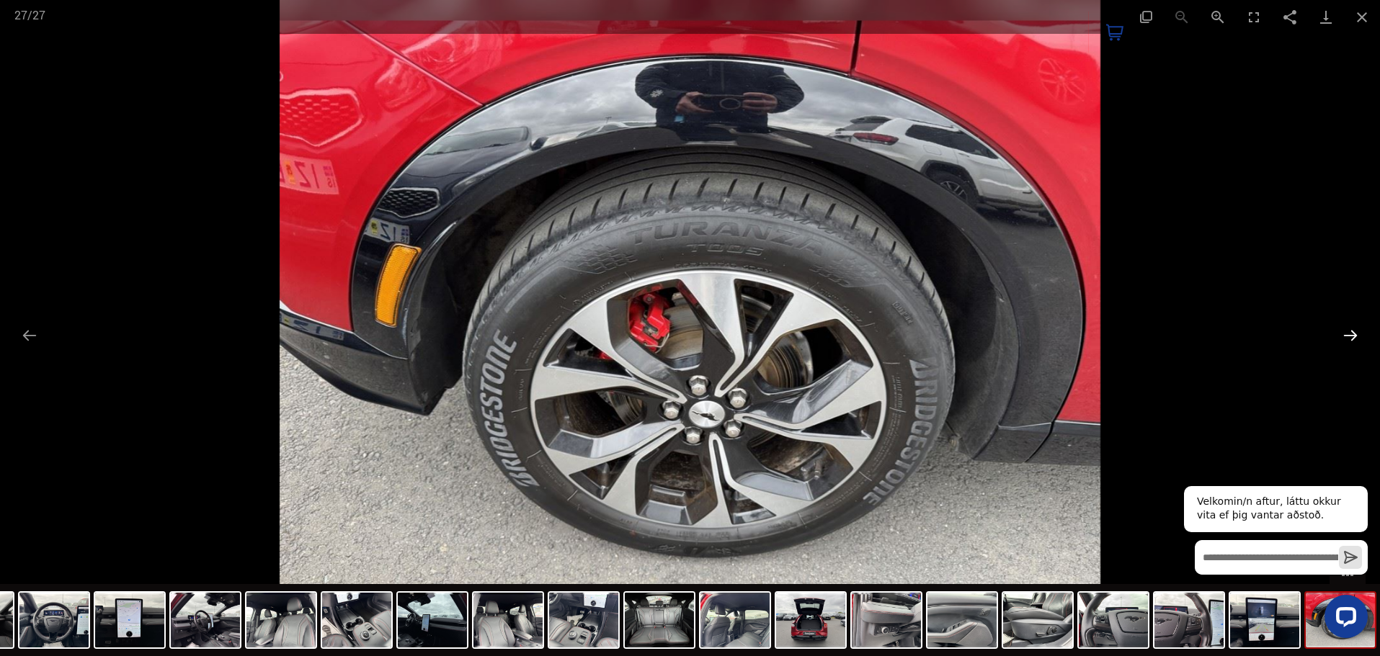
click at [1359, 331] on button "Next slide" at bounding box center [1350, 335] width 30 height 28
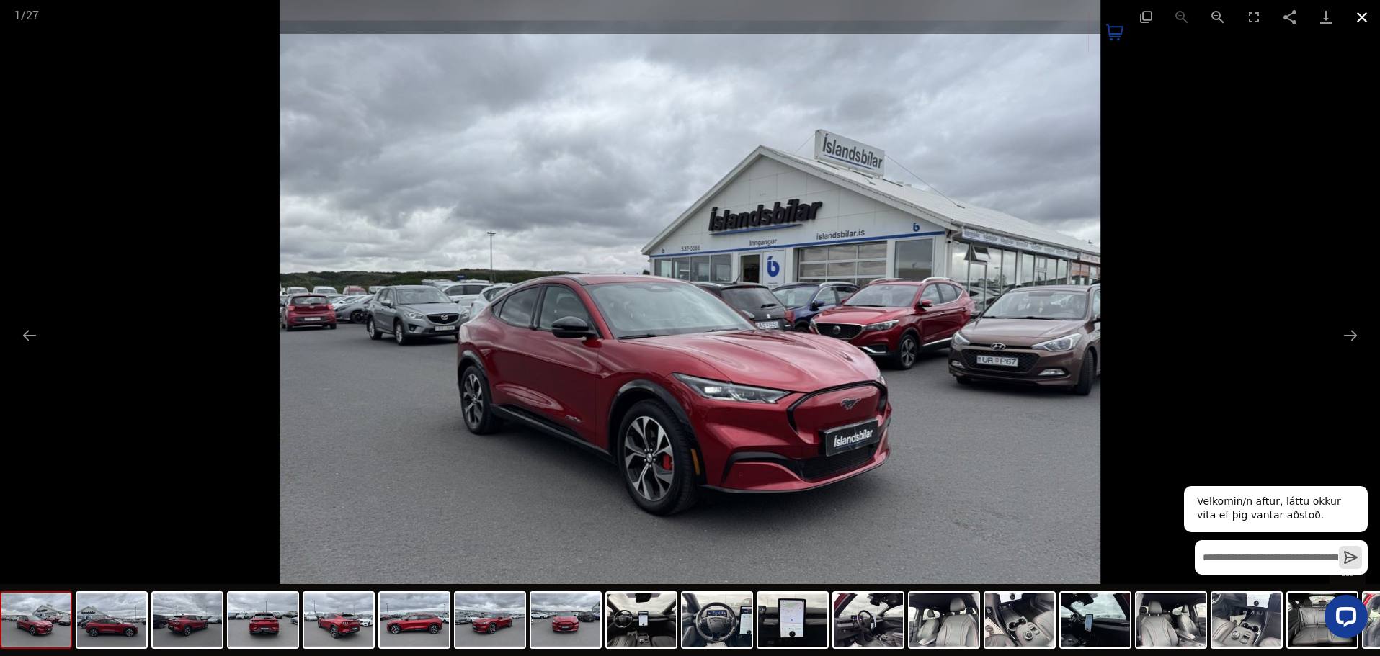
click at [1373, 20] on button "Close gallery" at bounding box center [1362, 17] width 36 height 34
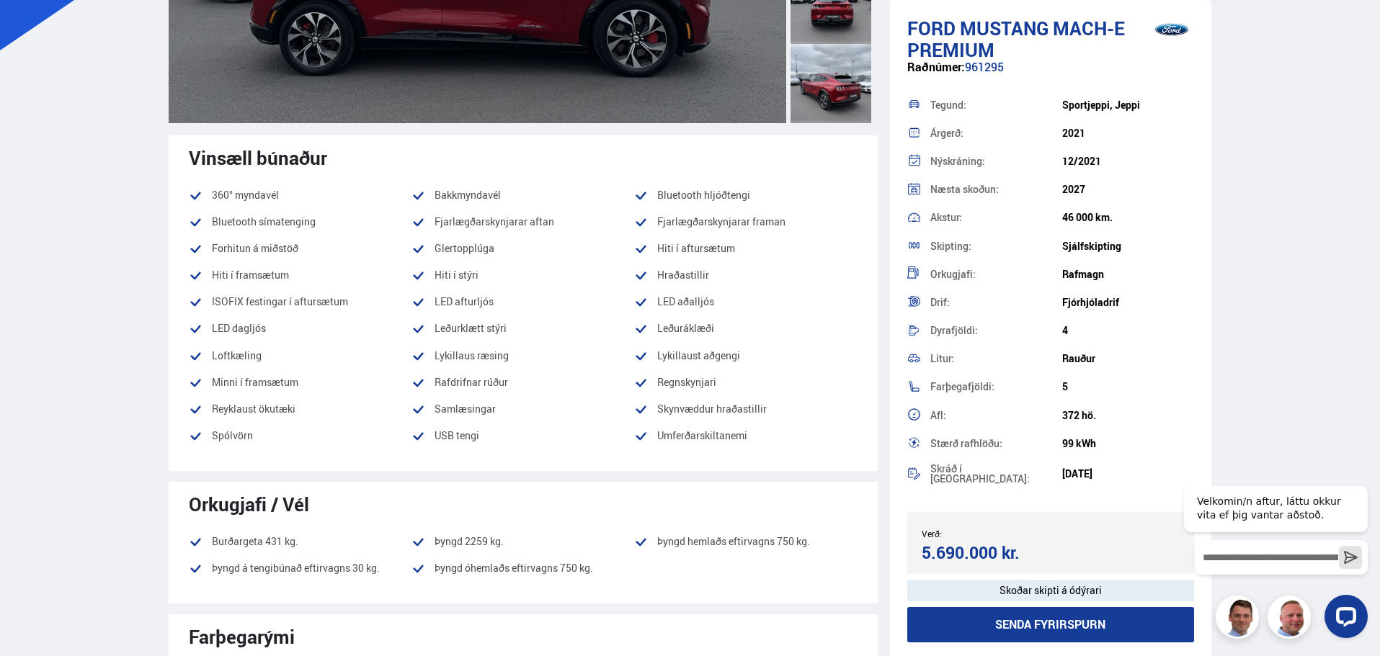
scroll to position [432, 0]
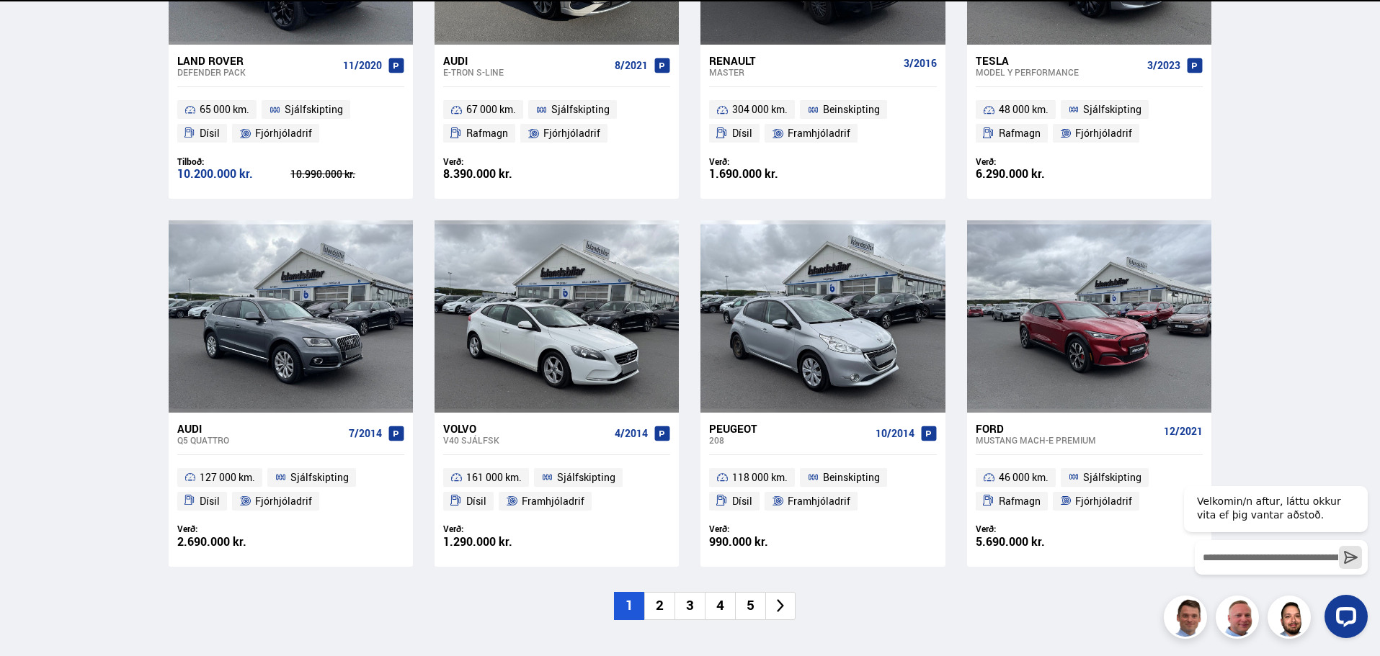
scroll to position [868, 0]
click at [651, 609] on li "2" at bounding box center [659, 606] width 30 height 28
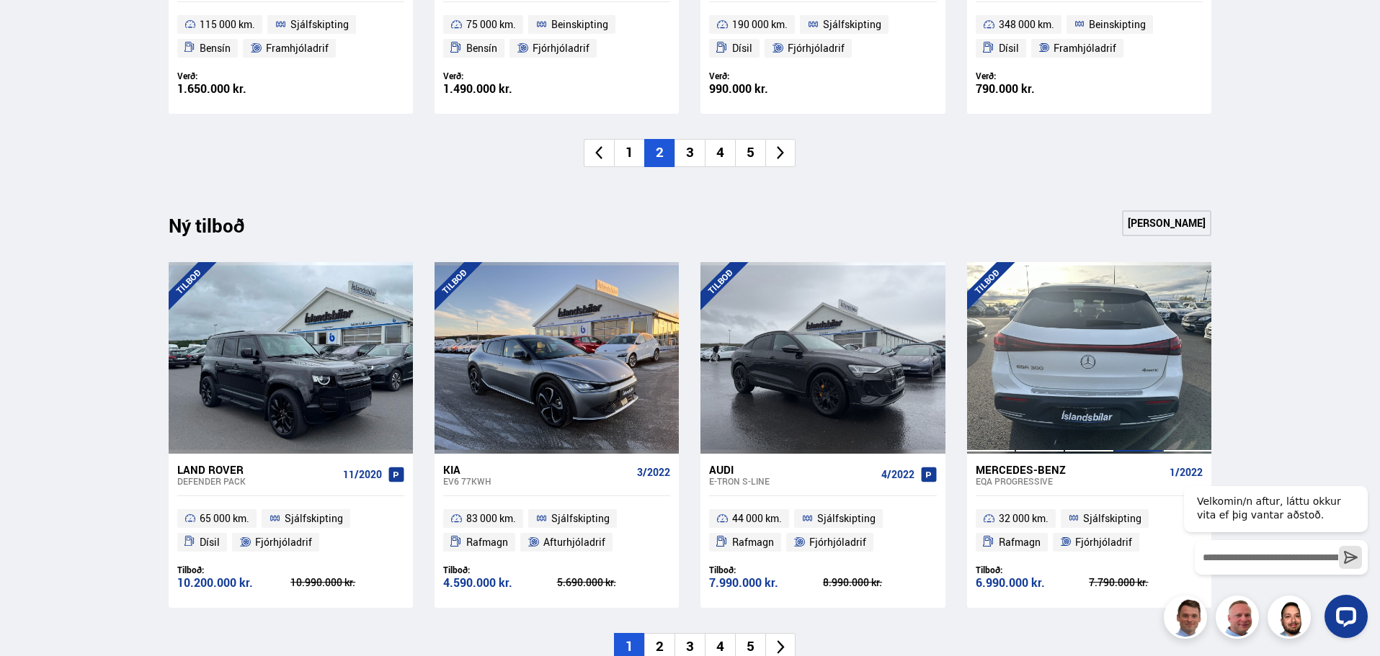
scroll to position [1300, 0]
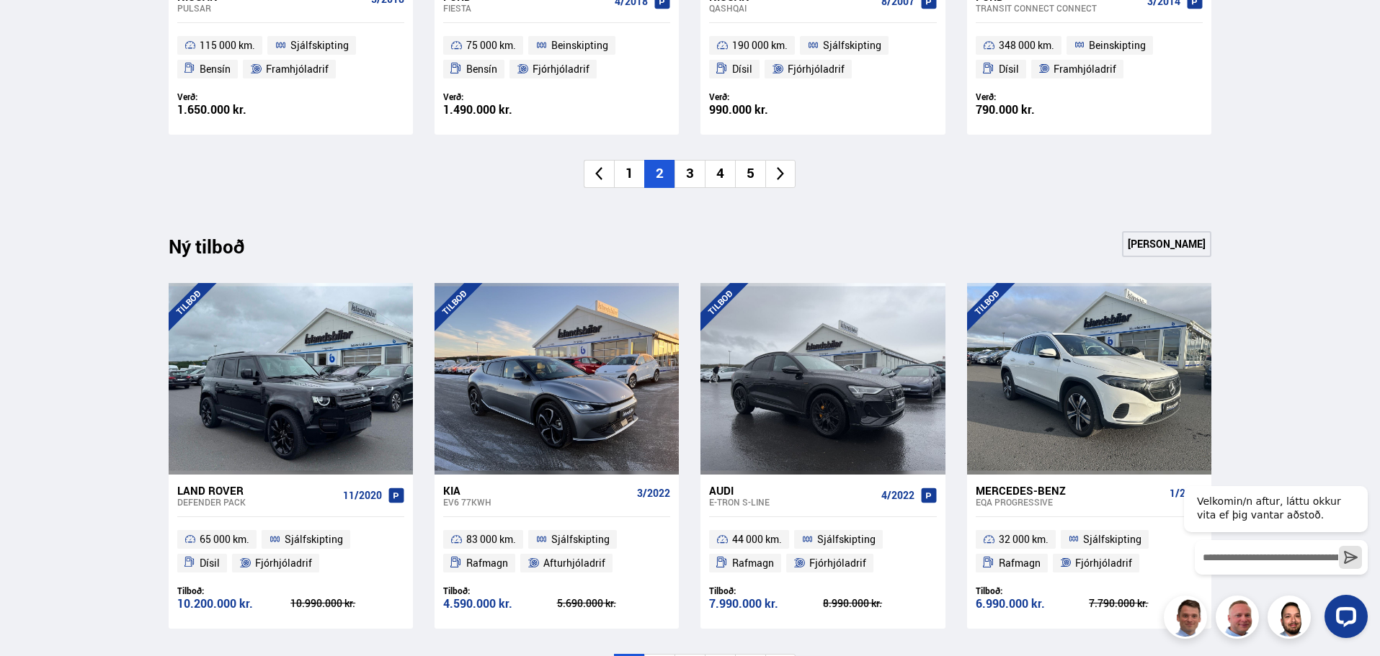
click at [693, 179] on li "3" at bounding box center [689, 174] width 30 height 28
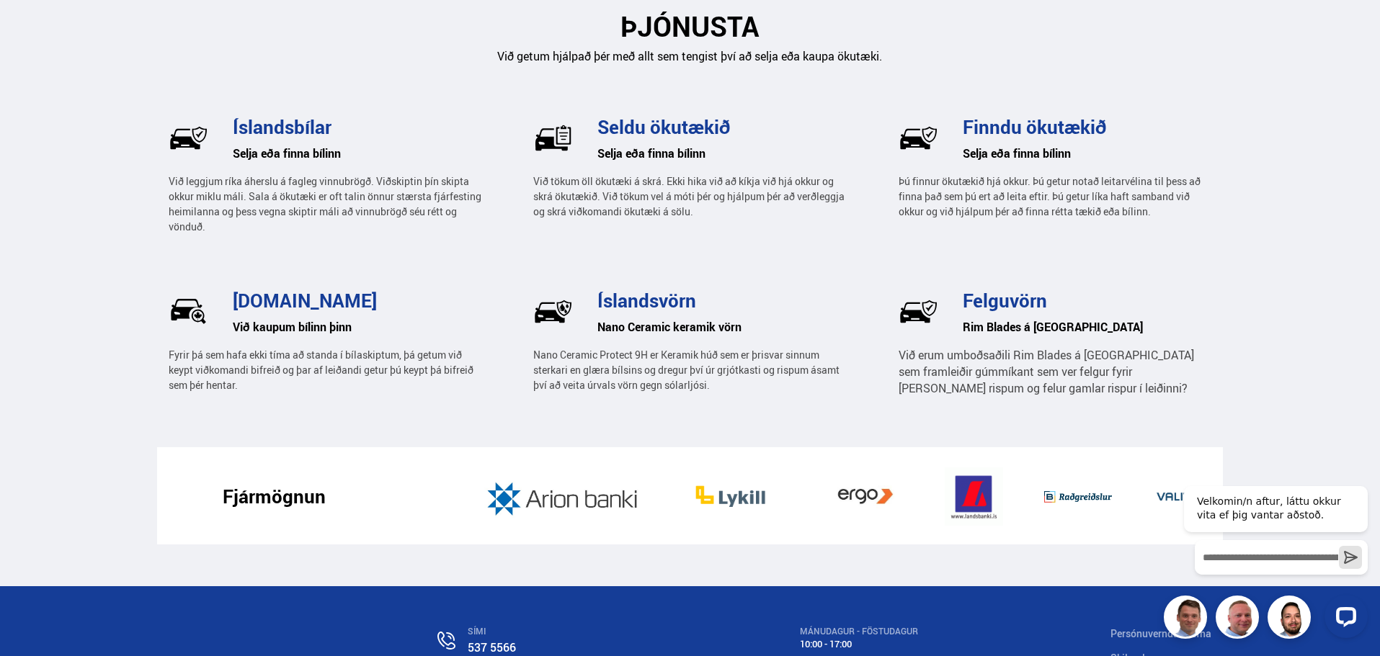
scroll to position [2237, 0]
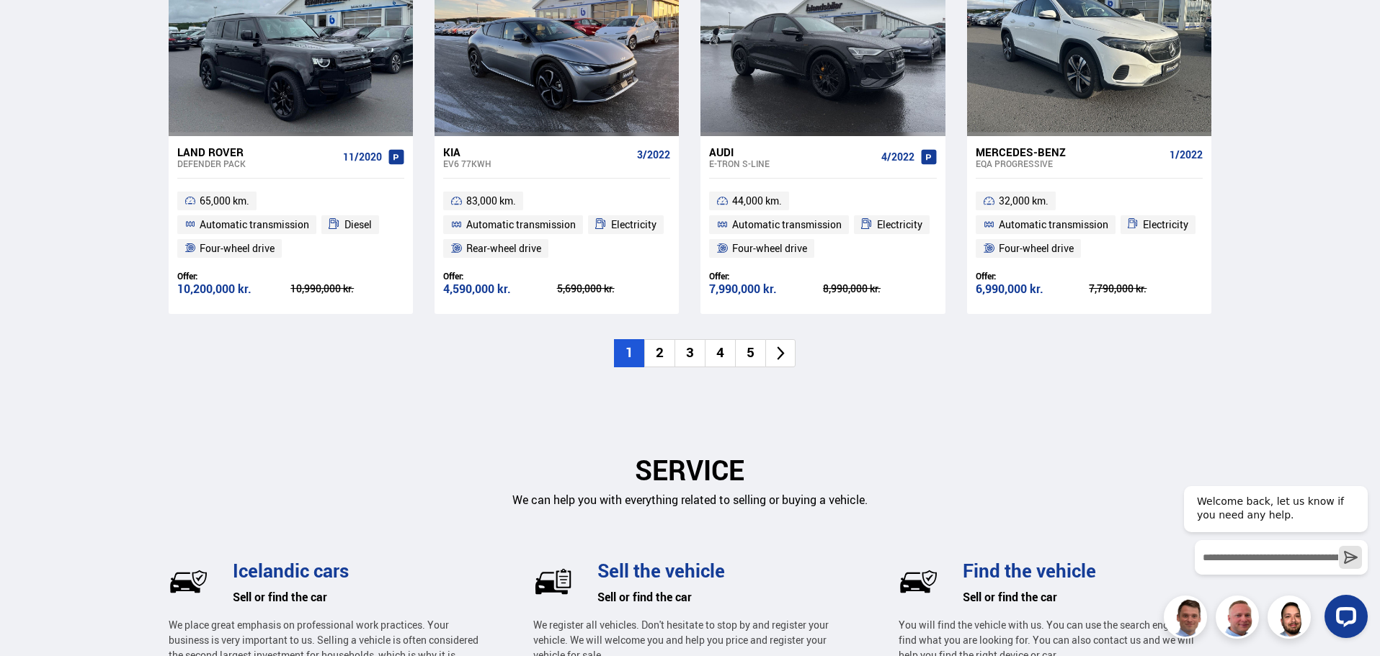
scroll to position [1542, 0]
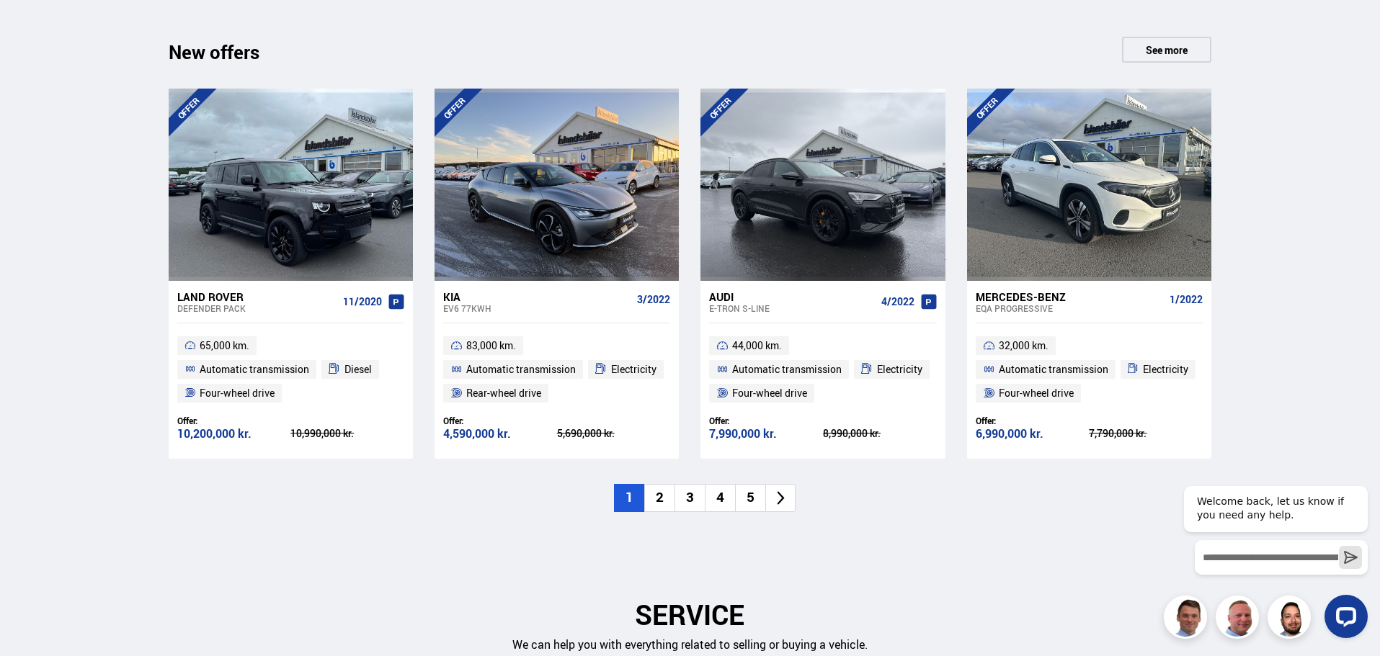
click at [722, 488] on font "4" at bounding box center [720, 497] width 8 height 19
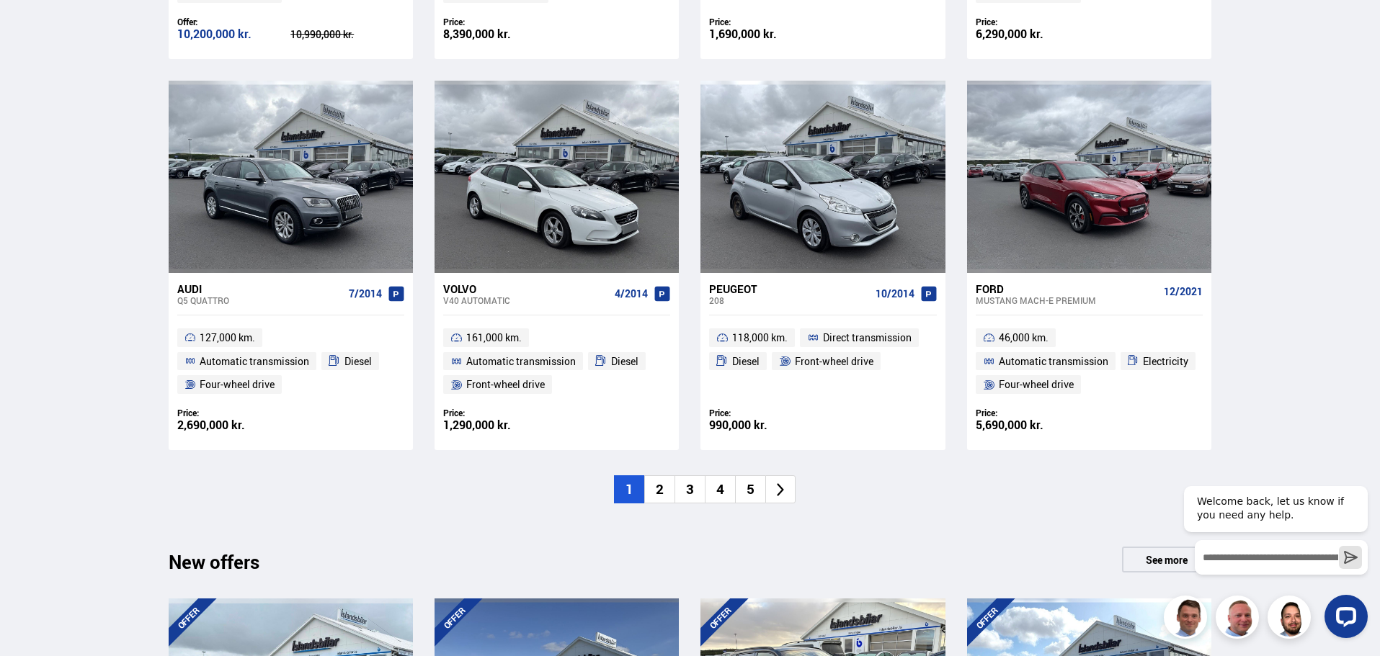
scroll to position [1037, 0]
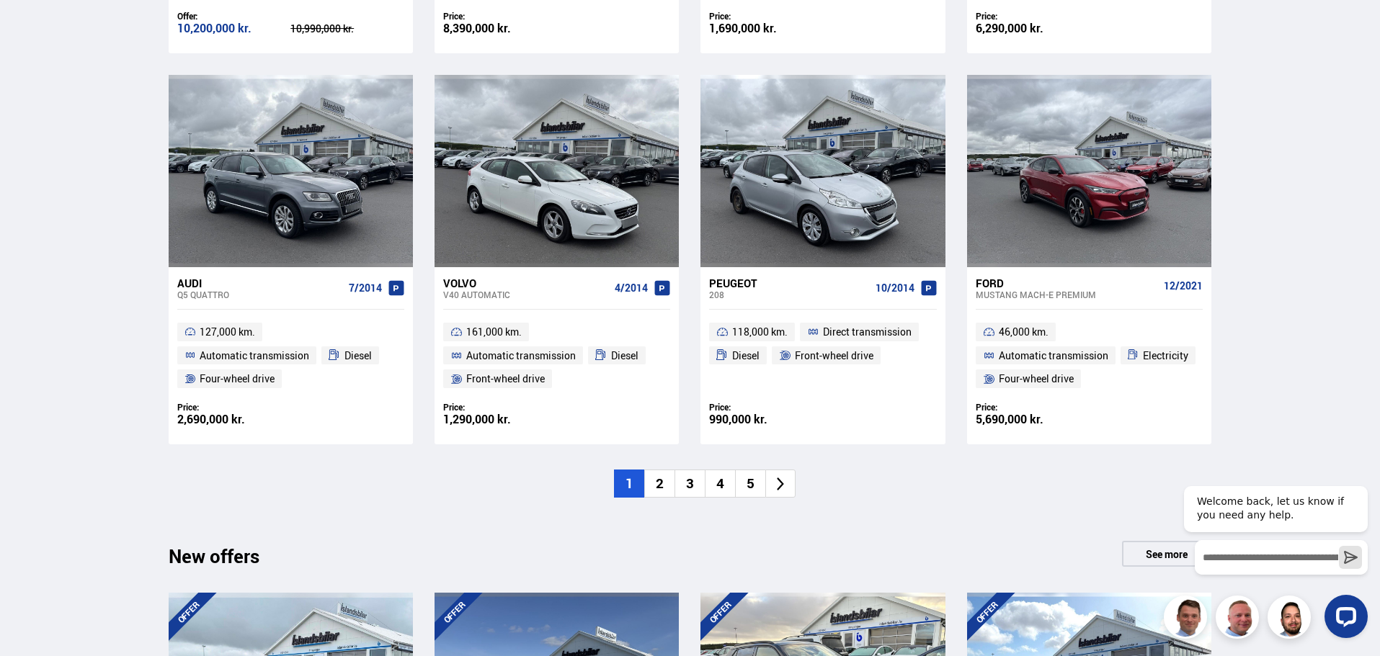
click at [731, 470] on li "4" at bounding box center [720, 484] width 30 height 28
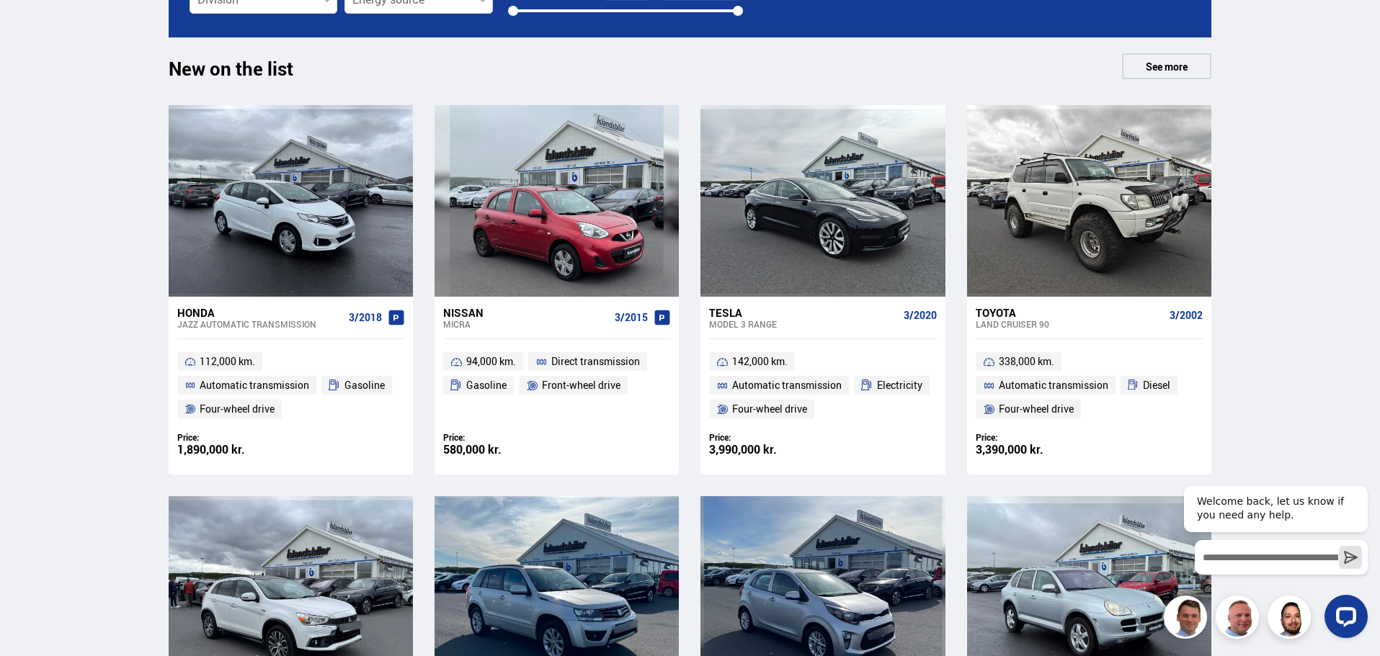
scroll to position [1109, 0]
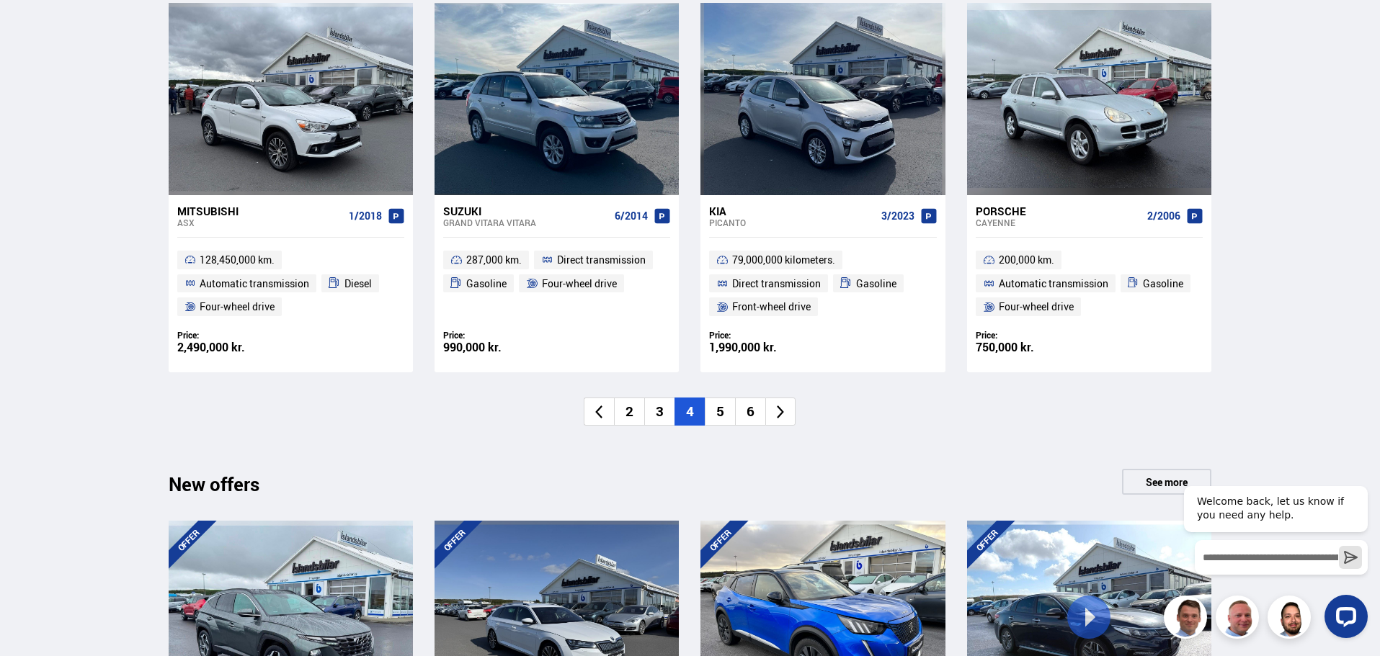
click at [723, 413] on font "5" at bounding box center [720, 411] width 8 height 19
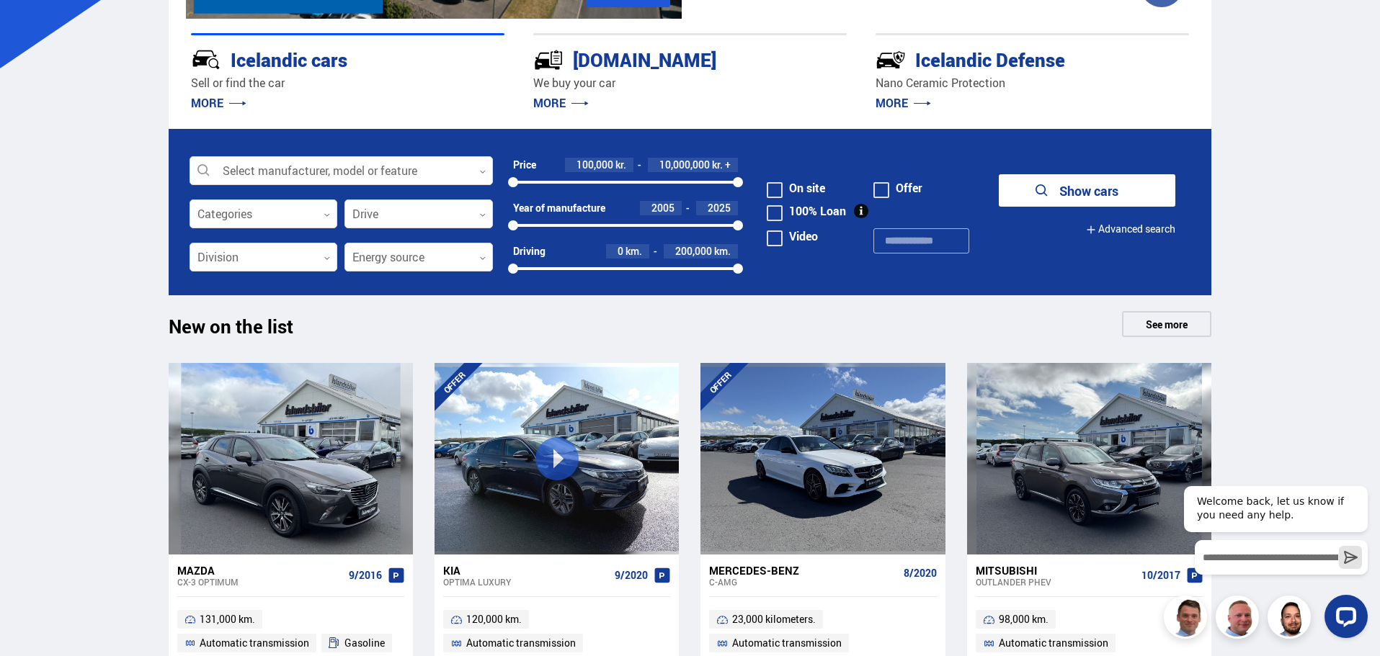
scroll to position [533, 0]
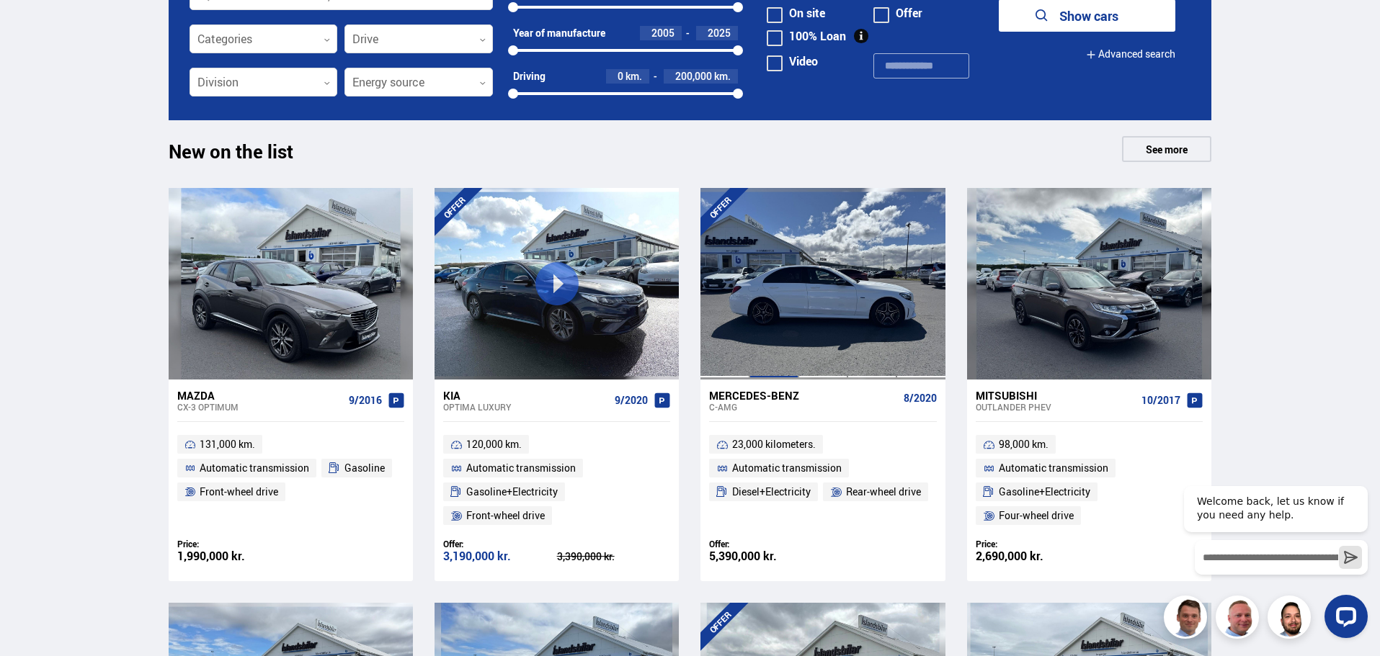
click at [780, 295] on div at bounding box center [773, 284] width 49 height 192
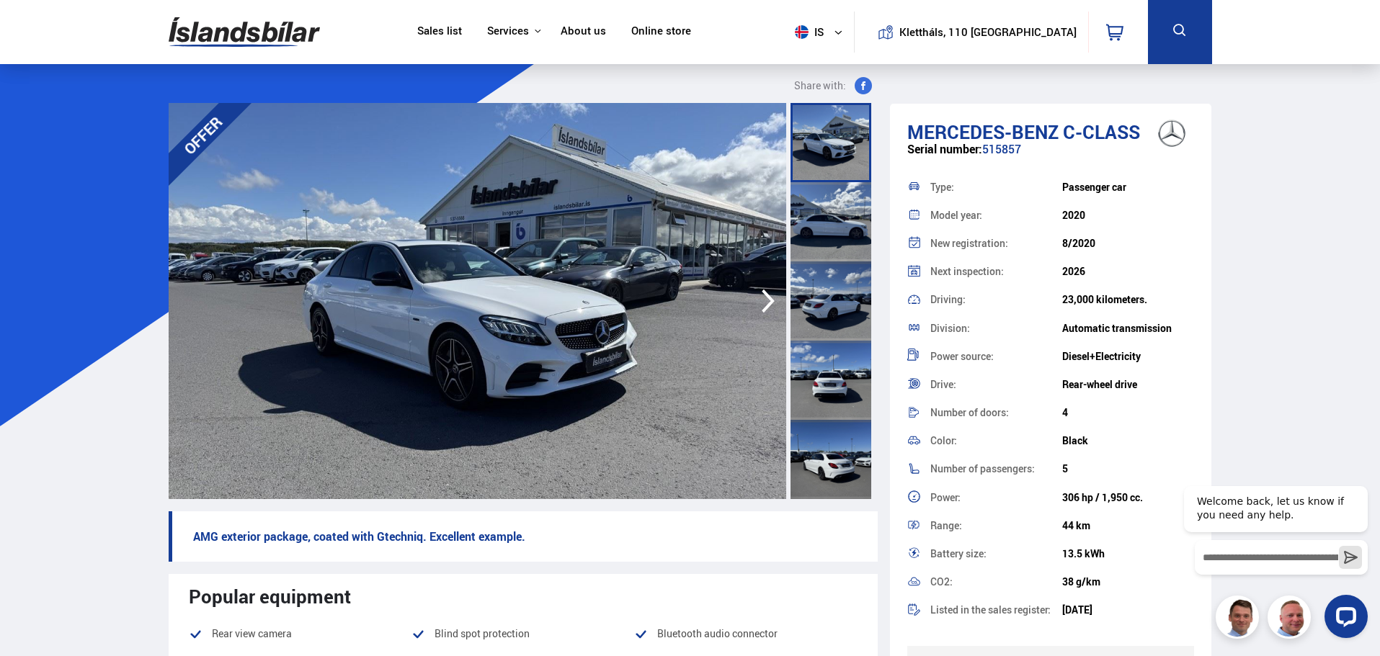
click at [771, 309] on icon "button" at bounding box center [768, 301] width 29 height 35
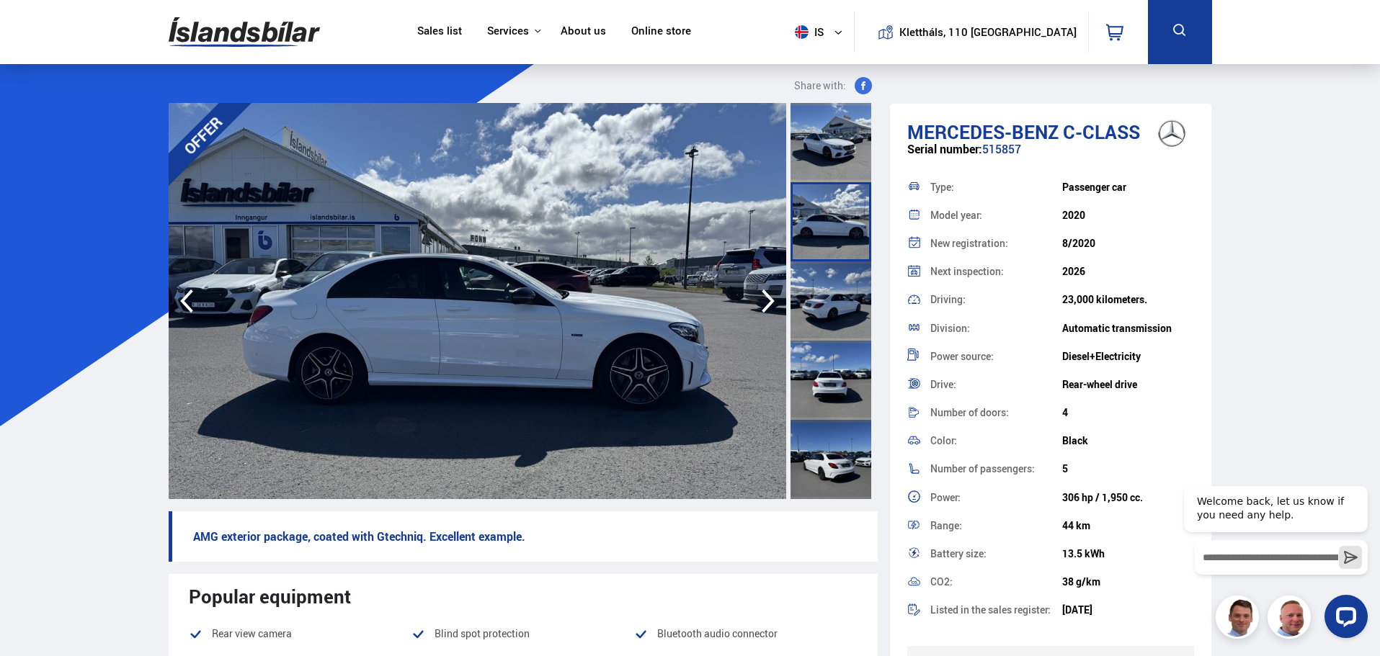
click at [771, 309] on icon "button" at bounding box center [768, 301] width 29 height 35
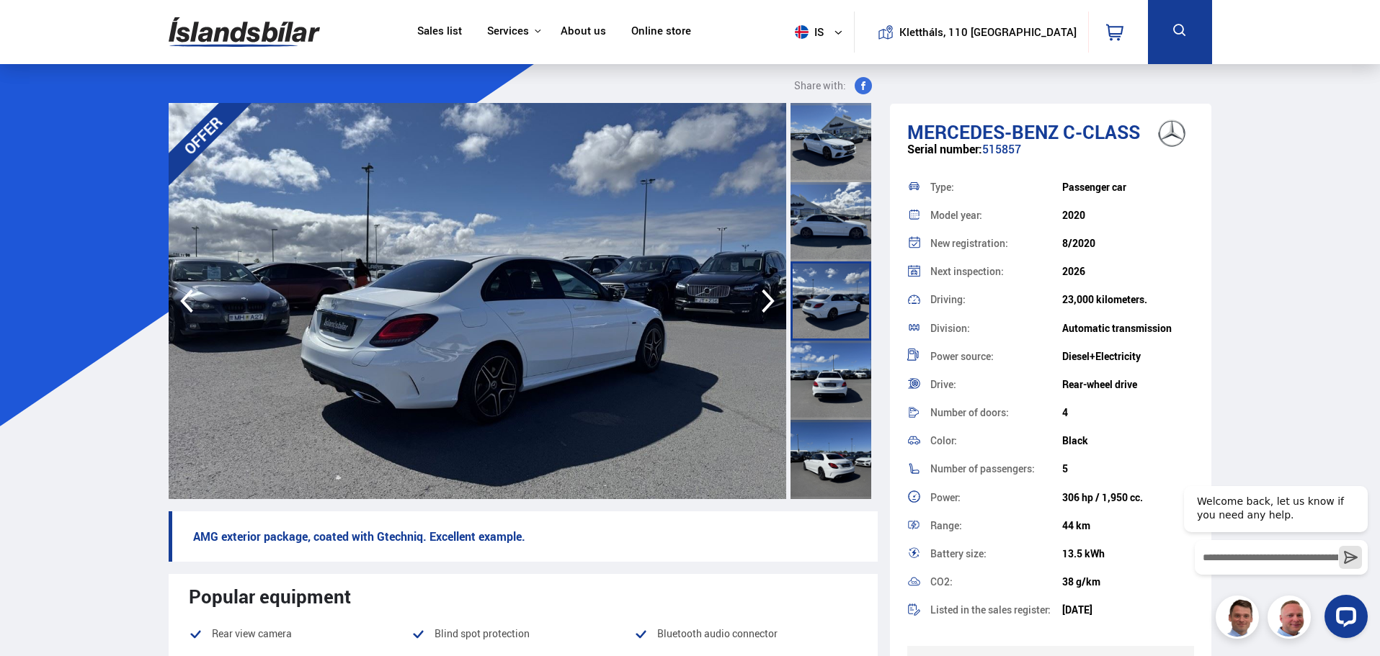
click at [771, 309] on icon "button" at bounding box center [768, 301] width 29 height 35
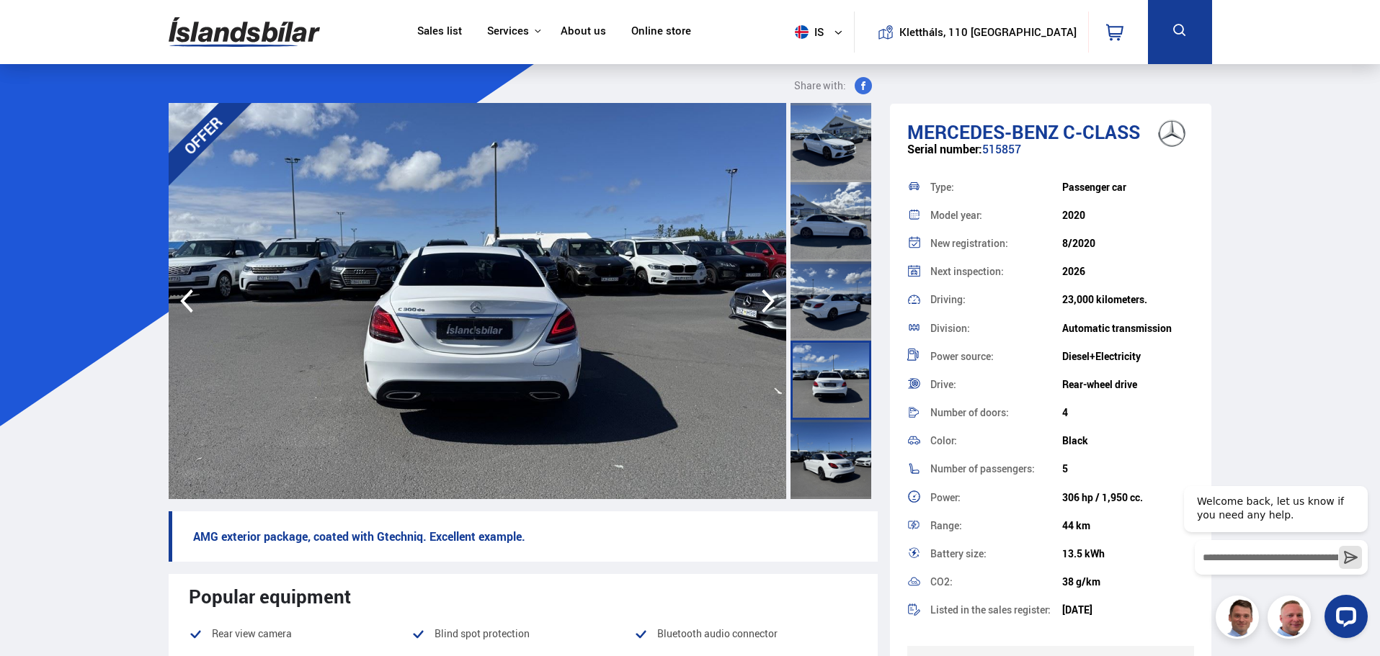
click at [769, 309] on icon "button" at bounding box center [768, 301] width 29 height 35
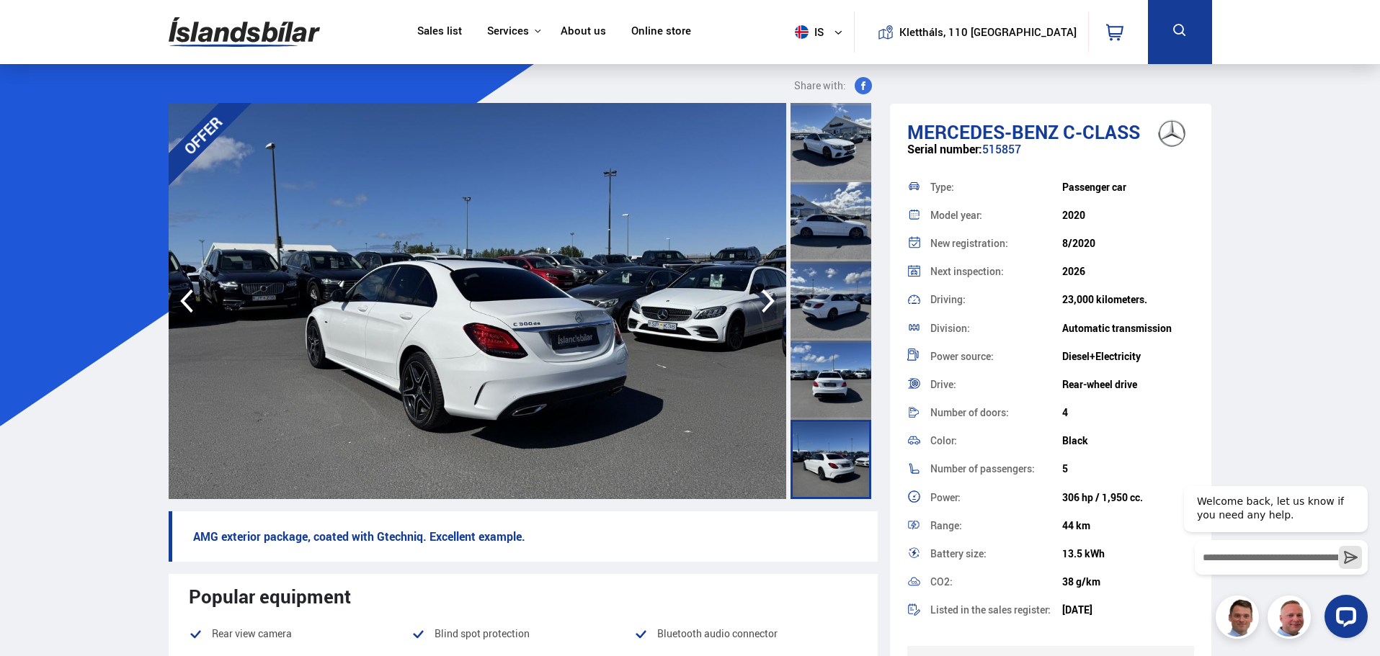
click at [769, 309] on icon "button" at bounding box center [768, 301] width 29 height 35
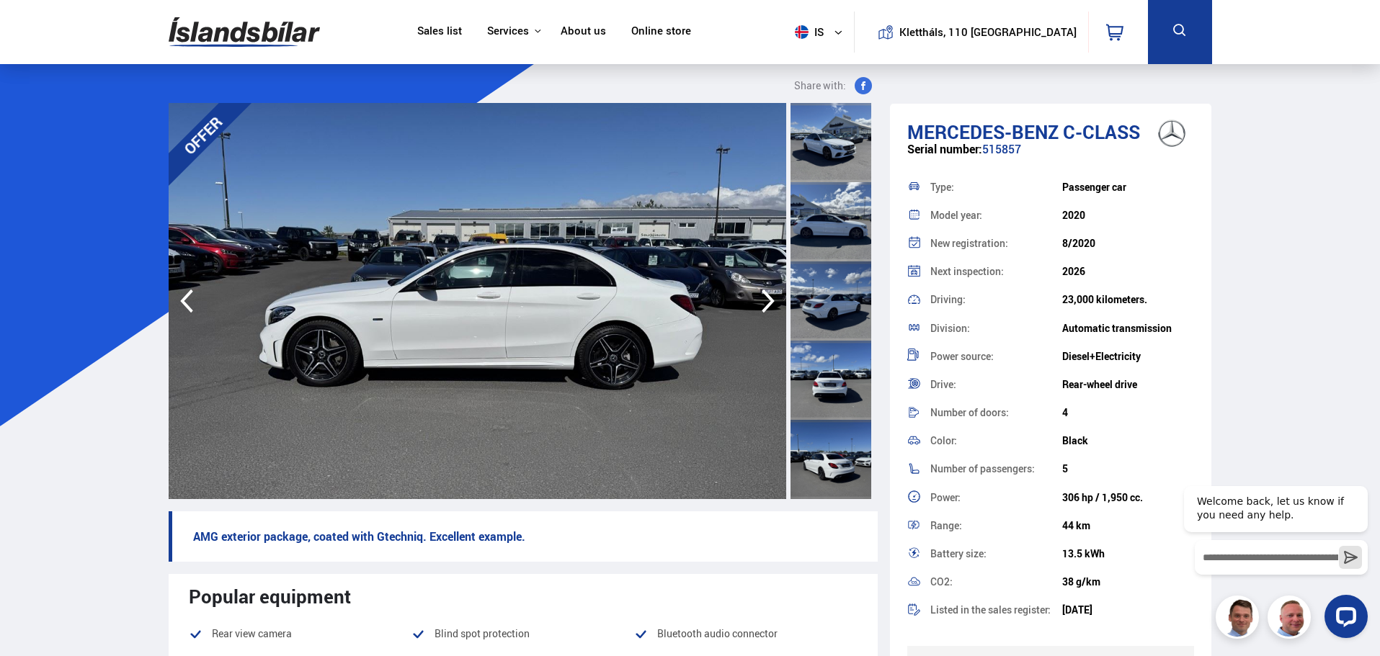
click at [768, 308] on icon "button" at bounding box center [767, 302] width 13 height 24
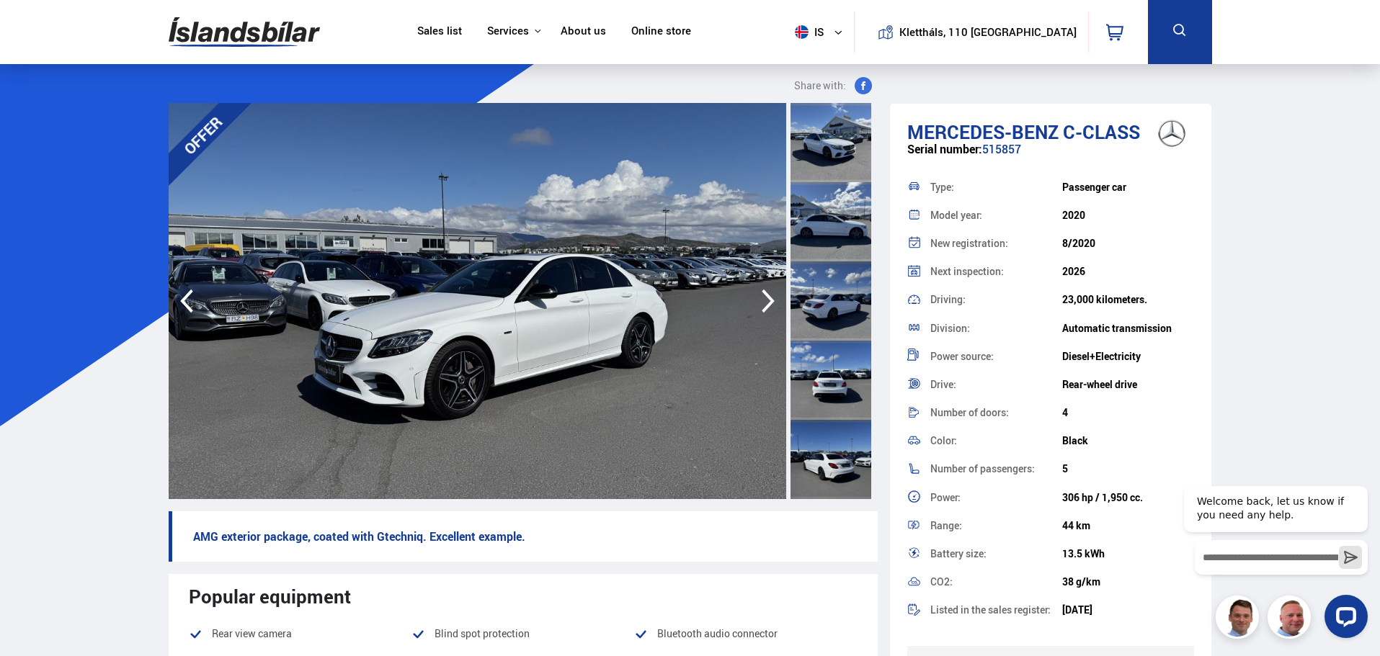
click at [768, 308] on icon "button" at bounding box center [767, 302] width 13 height 24
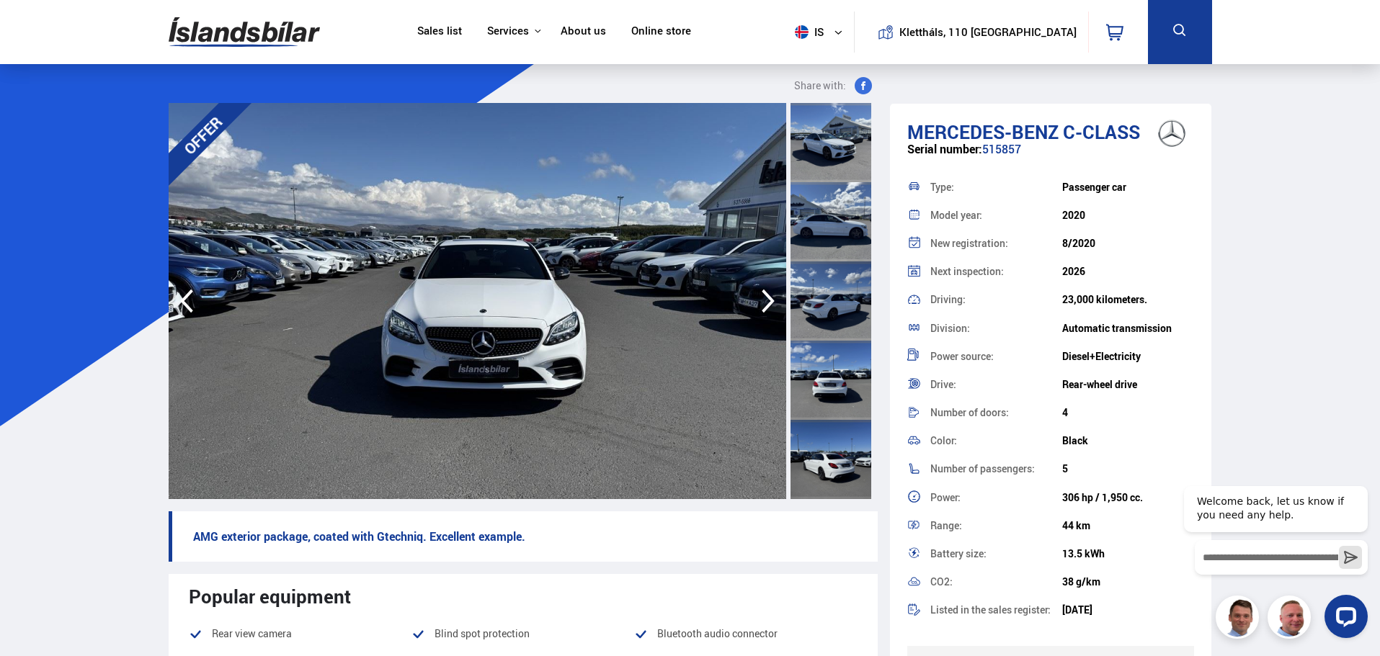
click at [768, 308] on icon "button" at bounding box center [767, 302] width 13 height 24
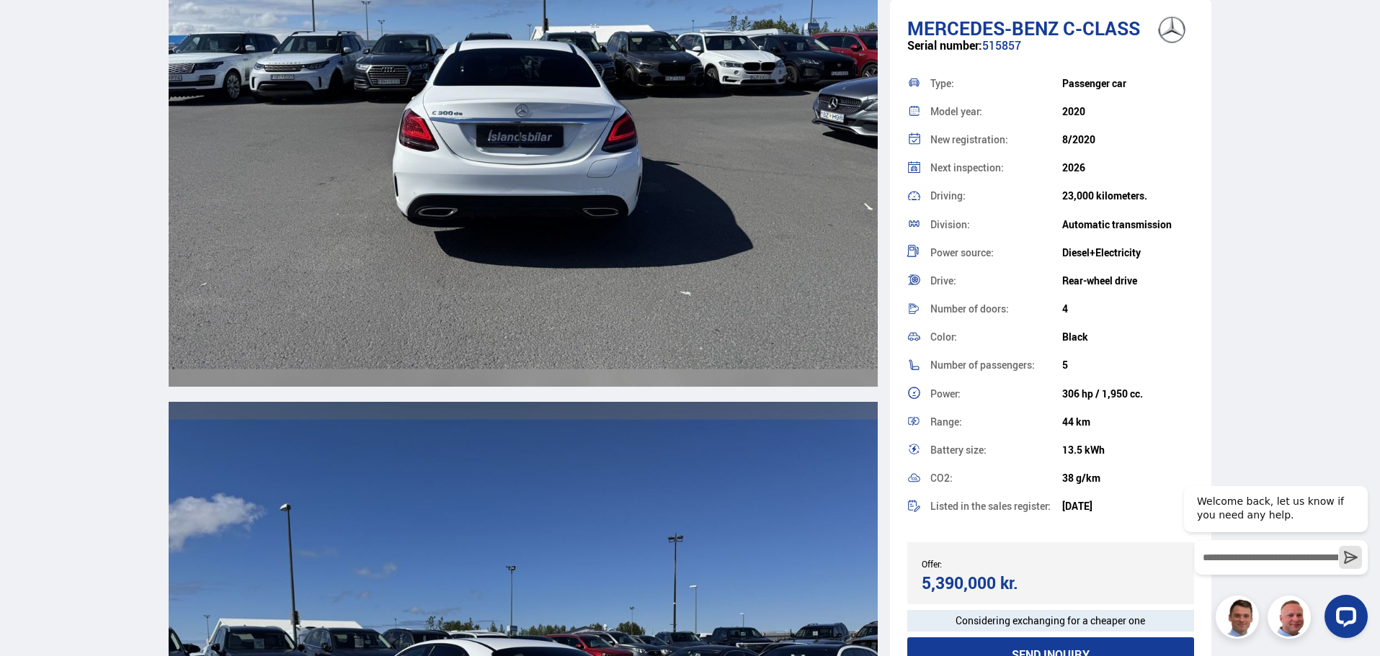
scroll to position [3890, 0]
